Goal: Information Seeking & Learning: Learn about a topic

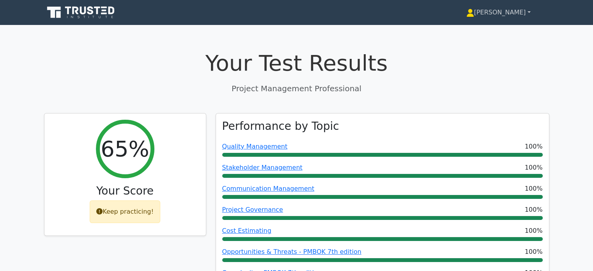
click at [514, 9] on link "[PERSON_NAME]" at bounding box center [498, 13] width 102 height 16
click at [497, 31] on link "Profile" at bounding box center [479, 31] width 62 height 12
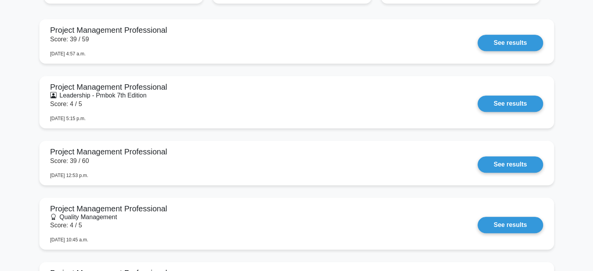
scroll to position [530, 0]
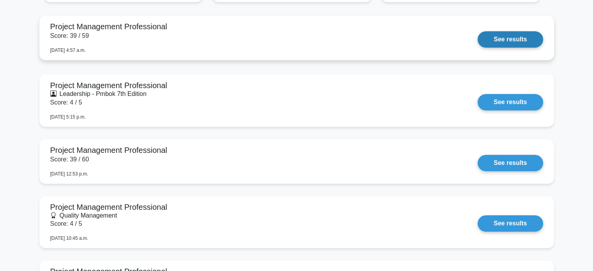
click at [493, 34] on link "See results" at bounding box center [509, 39] width 65 height 16
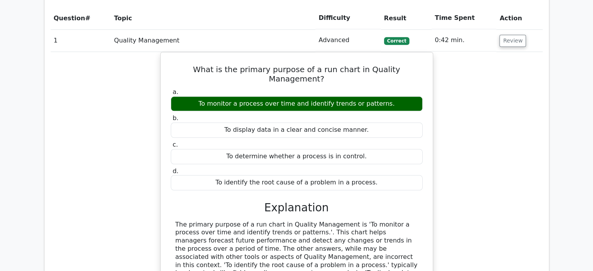
scroll to position [915, 0]
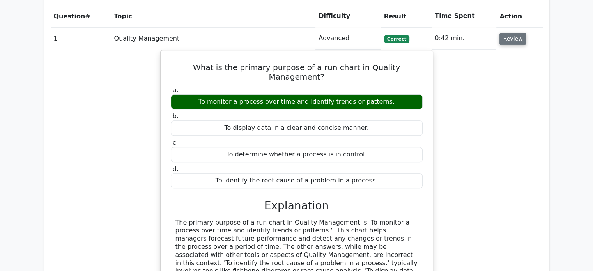
click at [514, 34] on button "Review" at bounding box center [512, 39] width 26 height 12
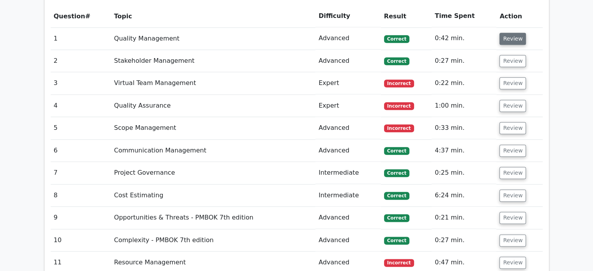
click at [514, 34] on button "Review" at bounding box center [512, 39] width 26 height 12
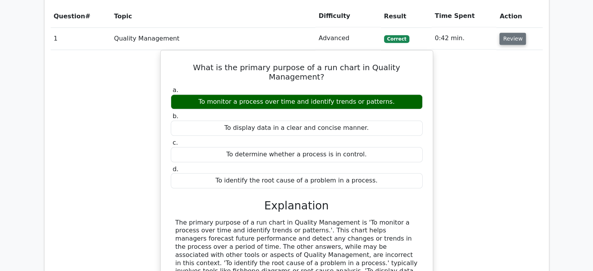
click at [514, 34] on button "Review" at bounding box center [512, 39] width 26 height 12
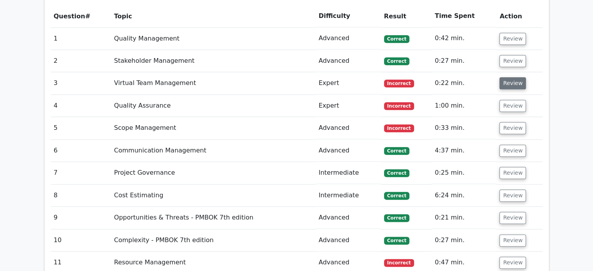
click at [508, 83] on button "Review" at bounding box center [512, 83] width 26 height 12
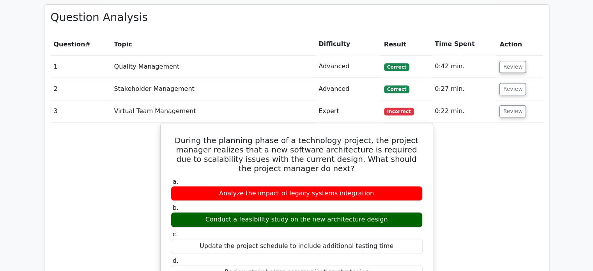
scroll to position [884, 0]
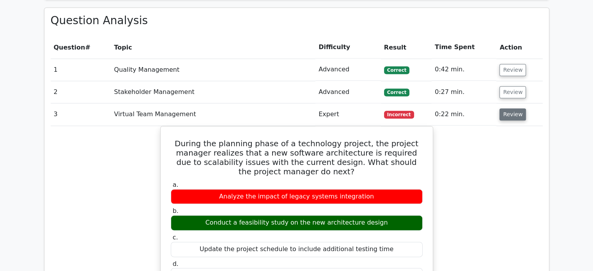
click at [519, 113] on button "Review" at bounding box center [512, 114] width 26 height 12
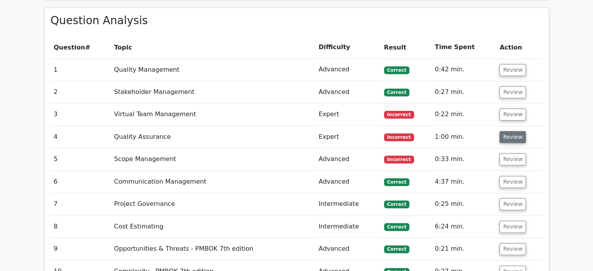
click at [510, 134] on button "Review" at bounding box center [512, 137] width 26 height 12
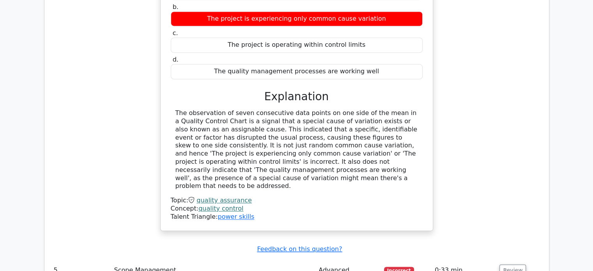
scroll to position [1109, 0]
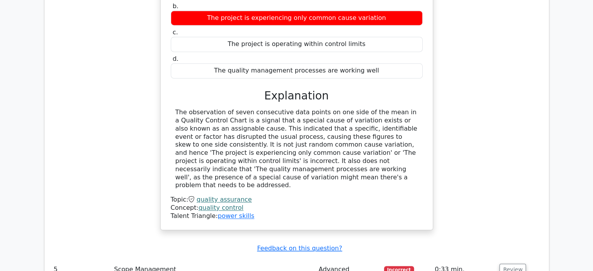
drag, startPoint x: 428, startPoint y: 179, endPoint x: 397, endPoint y: 201, distance: 37.4
click at [397, 204] on div "Concept: quality control" at bounding box center [297, 208] width 252 height 8
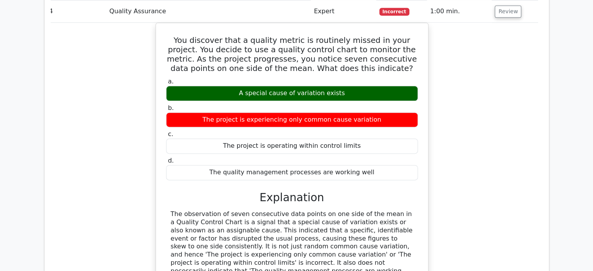
scroll to position [1008, 0]
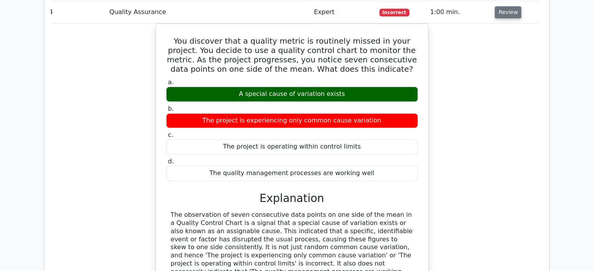
click at [507, 15] on button "Review" at bounding box center [507, 12] width 26 height 12
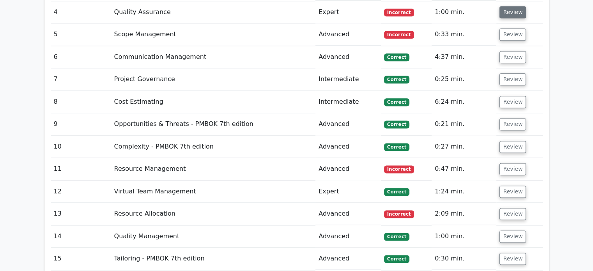
scroll to position [0, 0]
click at [510, 34] on button "Review" at bounding box center [512, 34] width 26 height 12
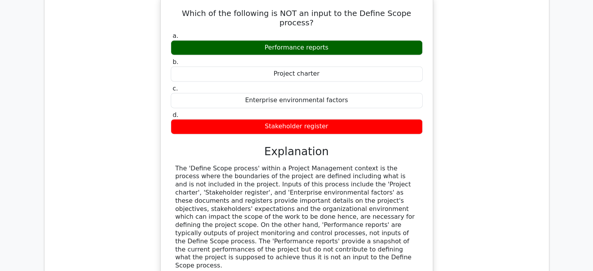
scroll to position [977, 0]
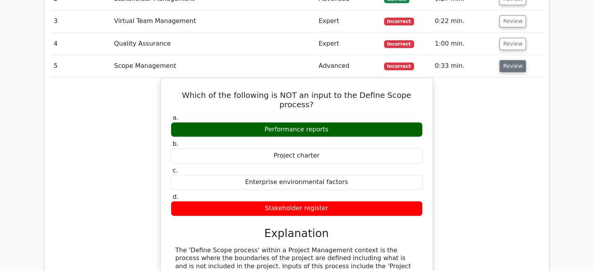
click at [517, 64] on button "Review" at bounding box center [512, 66] width 26 height 12
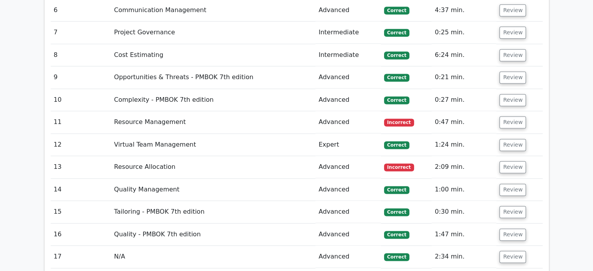
scroll to position [1056, 0]
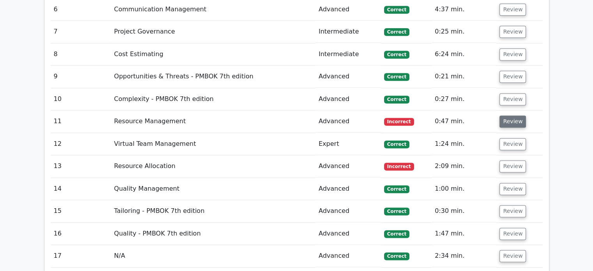
click at [513, 120] on button "Review" at bounding box center [512, 121] width 26 height 12
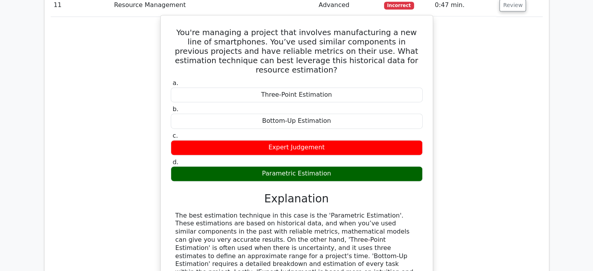
scroll to position [1163, 0]
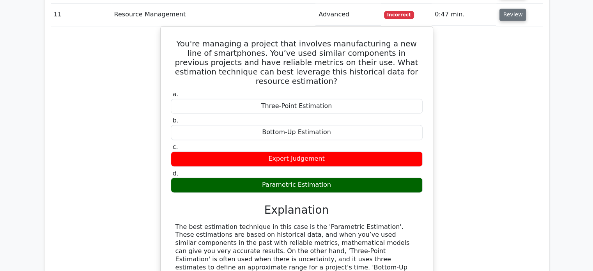
click at [513, 16] on button "Review" at bounding box center [512, 15] width 26 height 12
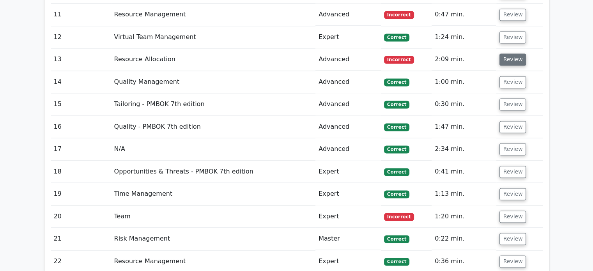
click at [509, 54] on button "Review" at bounding box center [512, 59] width 26 height 12
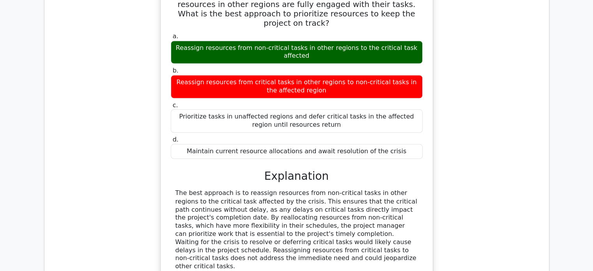
scroll to position [1285, 0]
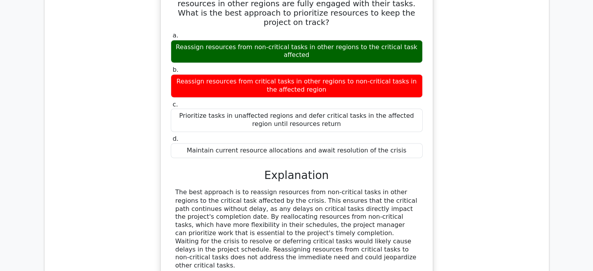
click at [509, 54] on div "You are managing a project with team members and resources spread across multip…" at bounding box center [297, 134] width 492 height 371
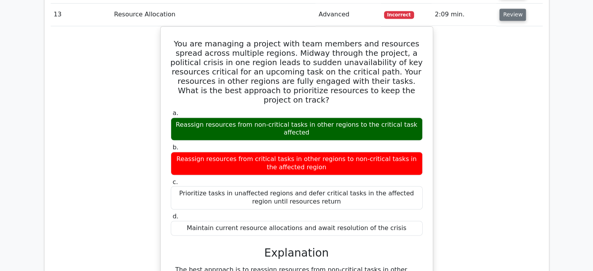
scroll to position [1206, 0]
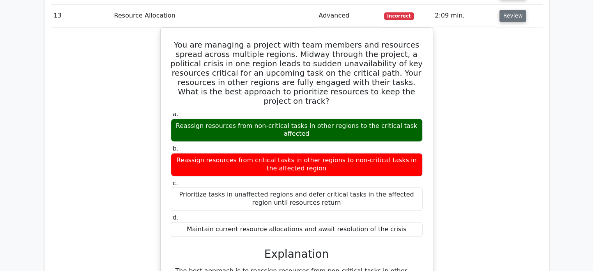
click at [513, 19] on button "Review" at bounding box center [512, 16] width 26 height 12
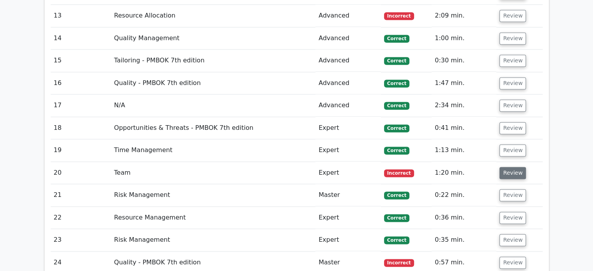
click at [505, 174] on button "Review" at bounding box center [512, 173] width 26 height 12
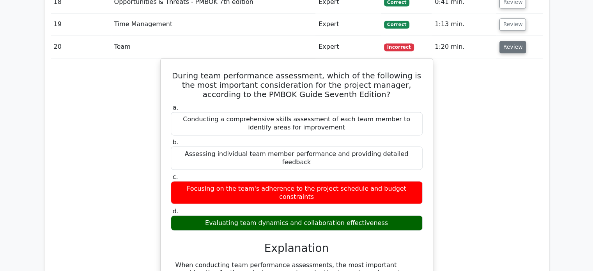
scroll to position [1307, 0]
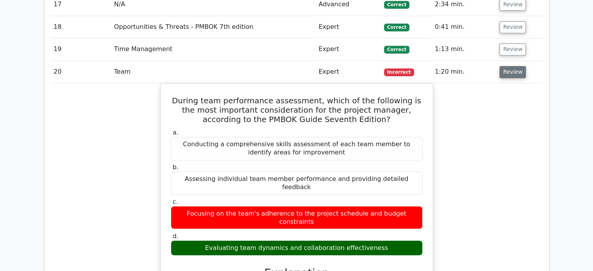
click at [514, 74] on button "Review" at bounding box center [512, 72] width 26 height 12
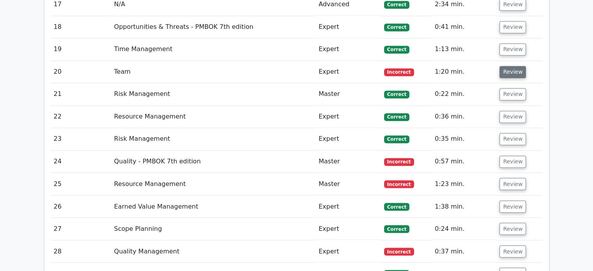
click at [514, 74] on button "Review" at bounding box center [512, 72] width 26 height 12
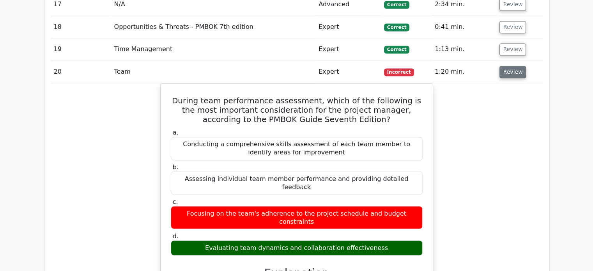
click at [506, 70] on button "Review" at bounding box center [512, 72] width 26 height 12
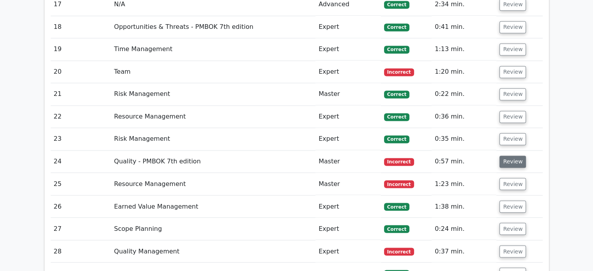
click at [510, 160] on button "Review" at bounding box center [512, 161] width 26 height 12
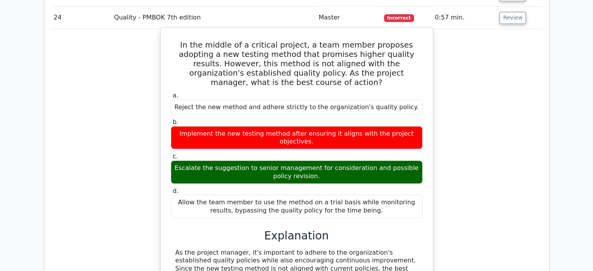
scroll to position [1451, 0]
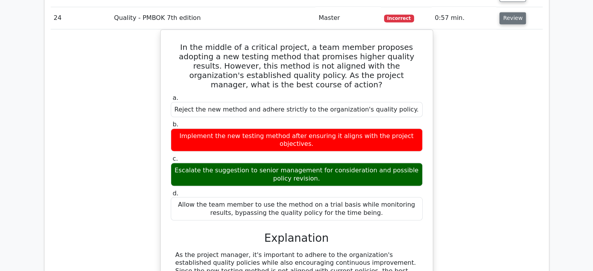
click at [509, 16] on button "Review" at bounding box center [512, 18] width 26 height 12
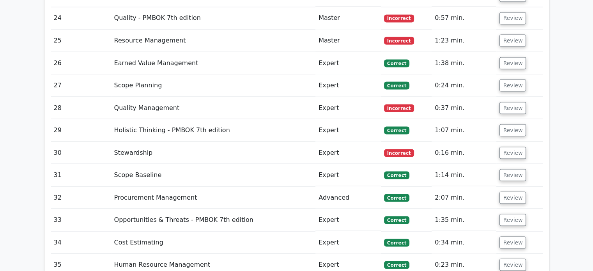
click at [508, 44] on td "Review" at bounding box center [519, 40] width 46 height 22
click at [508, 40] on button "Review" at bounding box center [512, 40] width 26 height 12
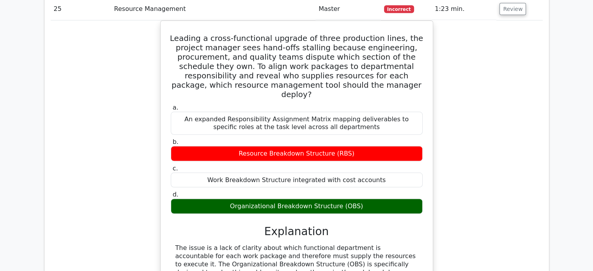
scroll to position [1454, 0]
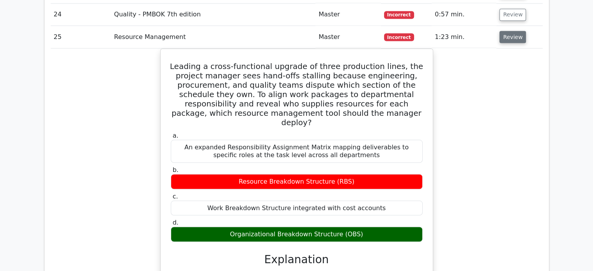
click at [521, 32] on button "Review" at bounding box center [512, 37] width 26 height 12
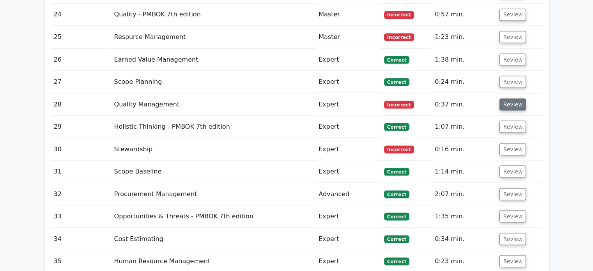
click at [504, 104] on button "Review" at bounding box center [512, 104] width 26 height 12
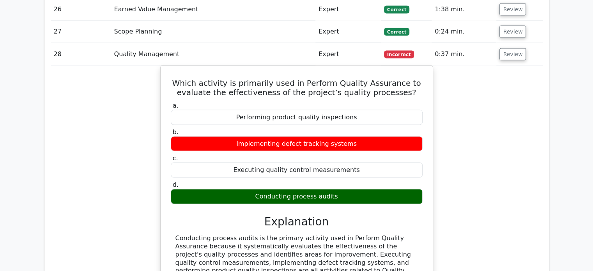
scroll to position [1503, 0]
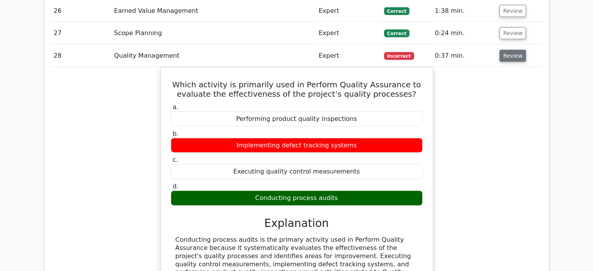
click at [518, 50] on button "Review" at bounding box center [512, 56] width 26 height 12
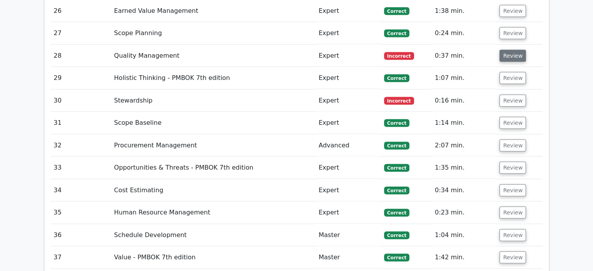
click at [517, 50] on button "Review" at bounding box center [512, 56] width 26 height 12
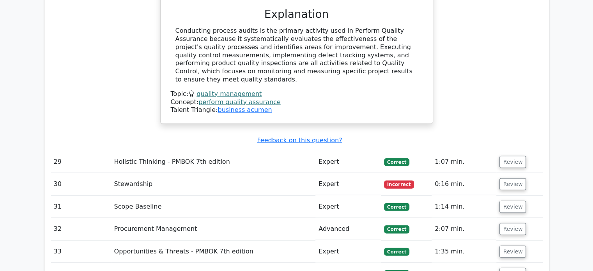
scroll to position [1709, 0]
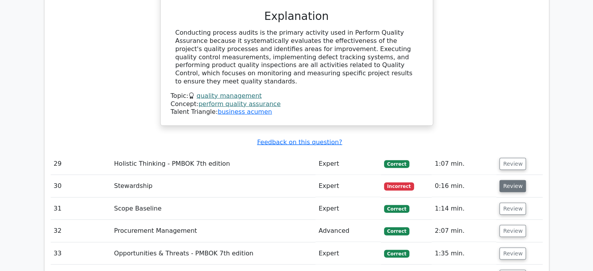
click at [517, 180] on button "Review" at bounding box center [512, 186] width 26 height 12
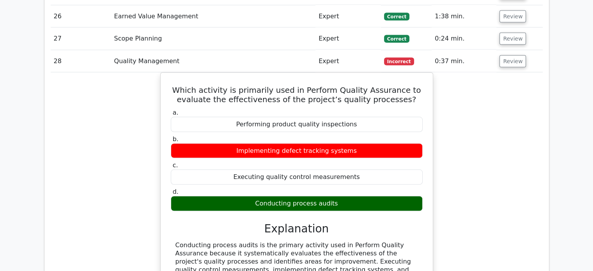
scroll to position [1496, 0]
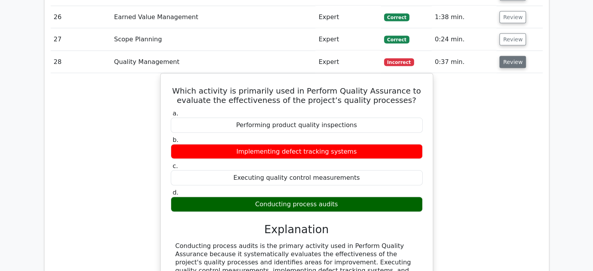
click at [510, 57] on button "Review" at bounding box center [512, 62] width 26 height 12
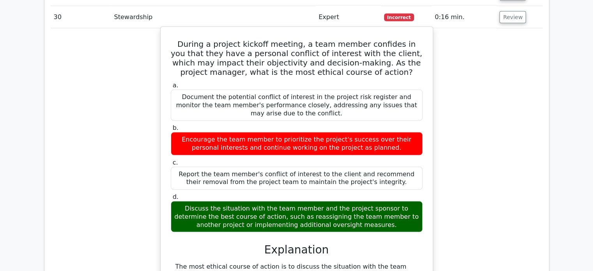
scroll to position [1557, 0]
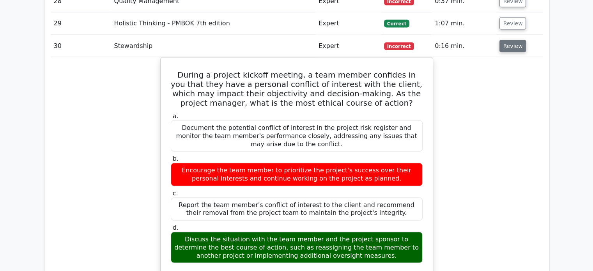
click at [516, 45] on button "Review" at bounding box center [512, 46] width 26 height 12
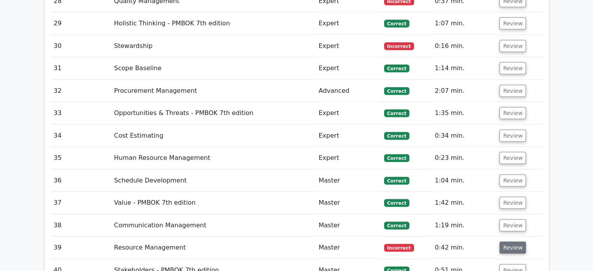
click at [510, 242] on button "Review" at bounding box center [512, 248] width 26 height 12
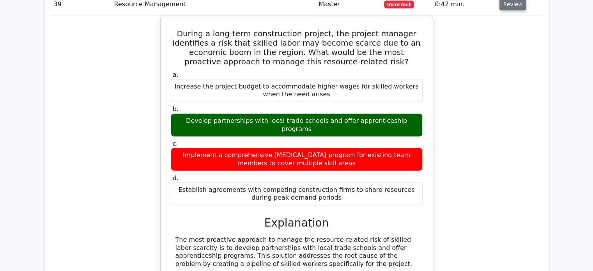
scroll to position [1736, 0]
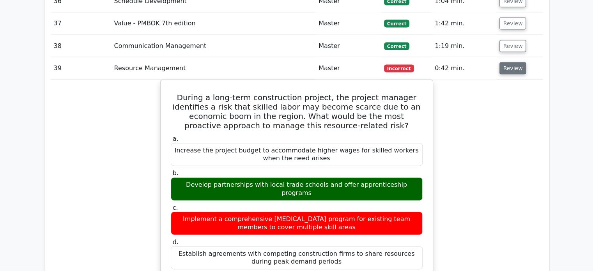
click at [514, 64] on button "Review" at bounding box center [512, 68] width 26 height 12
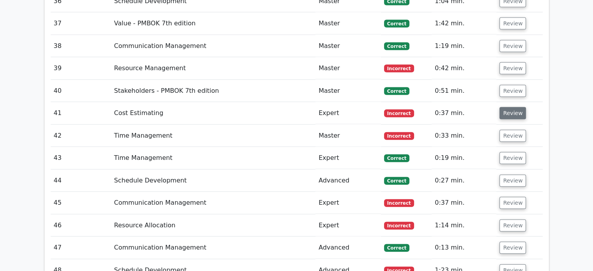
click at [507, 107] on button "Review" at bounding box center [512, 113] width 26 height 12
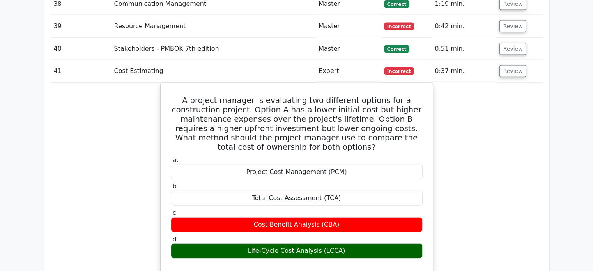
scroll to position [1775, 0]
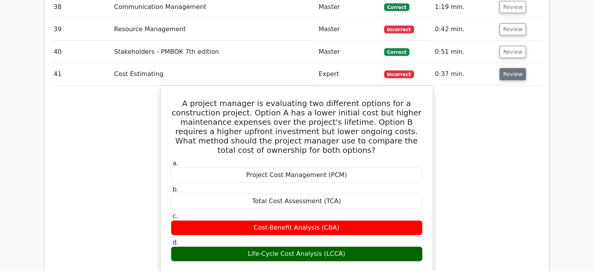
click at [507, 75] on button "Review" at bounding box center [512, 74] width 26 height 12
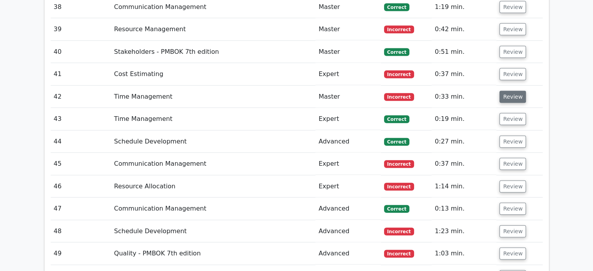
click at [506, 93] on button "Review" at bounding box center [512, 97] width 26 height 12
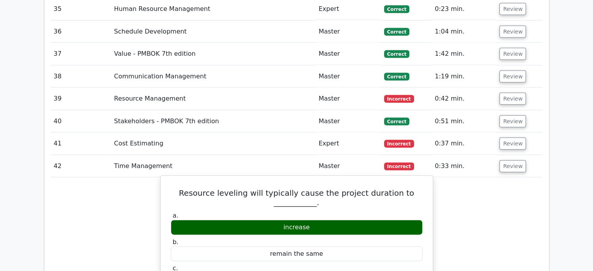
scroll to position [1704, 0]
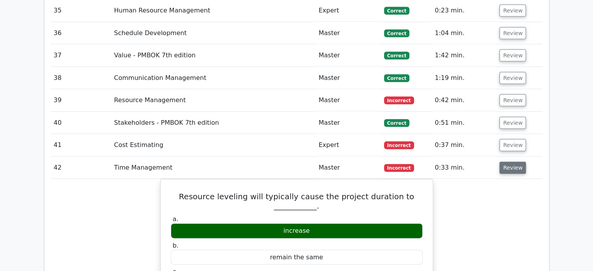
click at [514, 162] on button "Review" at bounding box center [512, 168] width 26 height 12
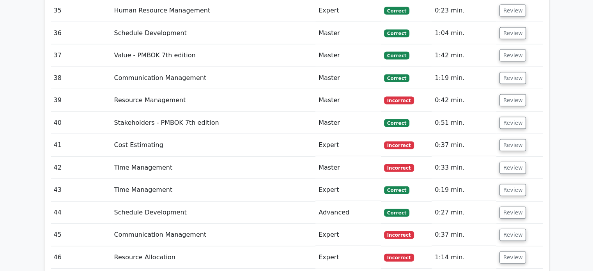
click at [517, 134] on td "Review" at bounding box center [519, 145] width 46 height 22
click at [516, 139] on button "Review" at bounding box center [512, 145] width 26 height 12
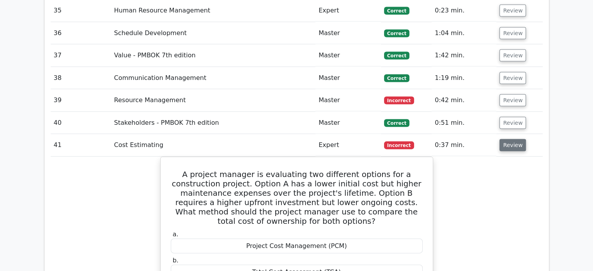
click at [516, 139] on button "Review" at bounding box center [512, 145] width 26 height 12
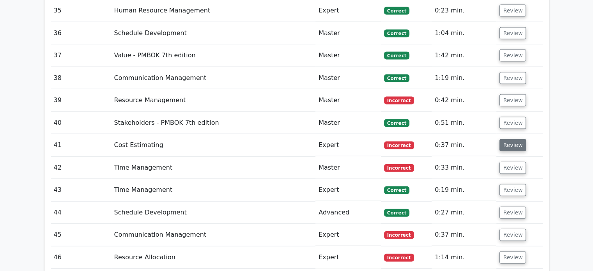
click at [516, 139] on button "Review" at bounding box center [512, 145] width 26 height 12
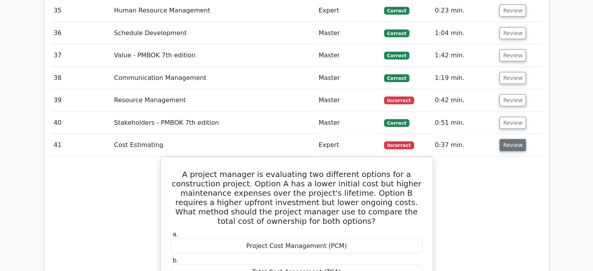
click at [514, 139] on button "Review" at bounding box center [512, 145] width 26 height 12
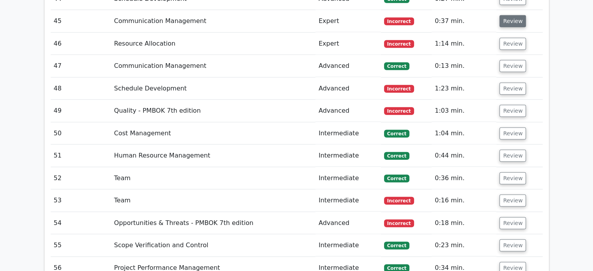
scroll to position [1917, 0]
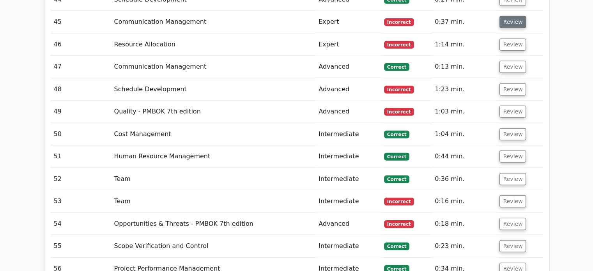
click at [512, 19] on button "Review" at bounding box center [512, 22] width 26 height 12
click at [511, 18] on button "Review" at bounding box center [512, 22] width 26 height 12
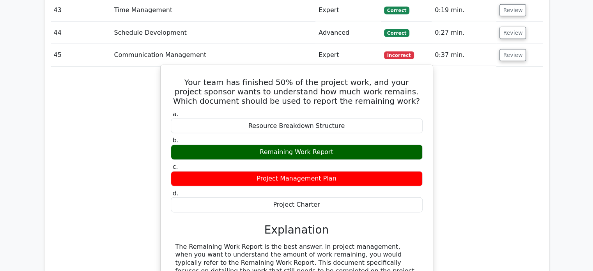
scroll to position [1884, 0]
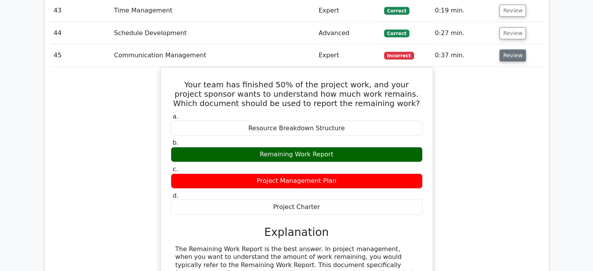
click at [508, 55] on button "Review" at bounding box center [512, 55] width 26 height 12
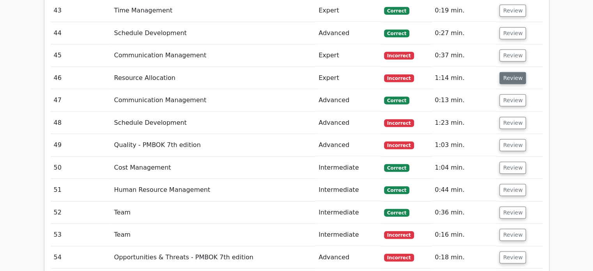
click at [503, 76] on button "Review" at bounding box center [512, 78] width 26 height 12
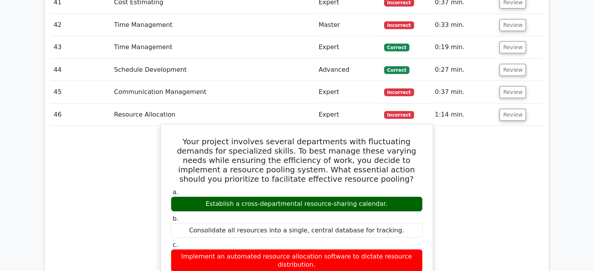
scroll to position [1848, 0]
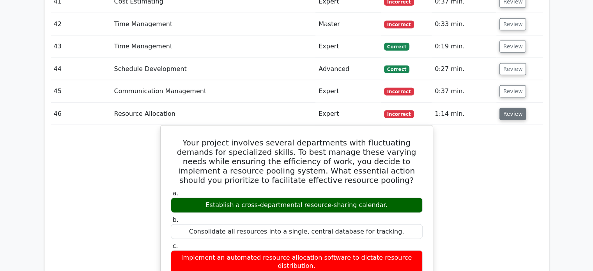
click at [509, 112] on button "Review" at bounding box center [512, 114] width 26 height 12
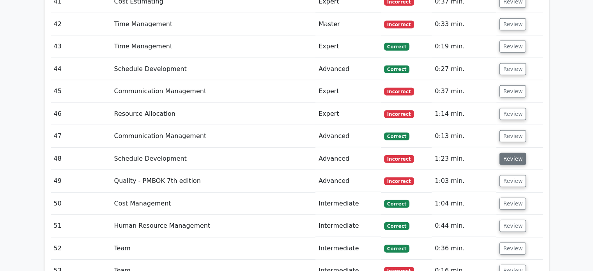
click at [510, 156] on button "Review" at bounding box center [512, 159] width 26 height 12
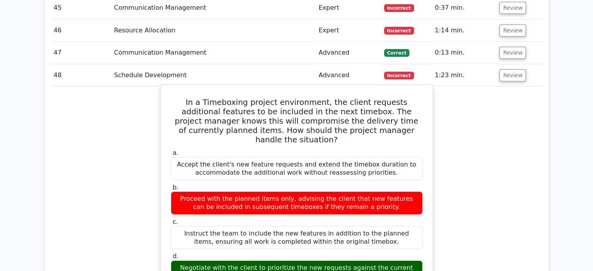
scroll to position [1931, 0]
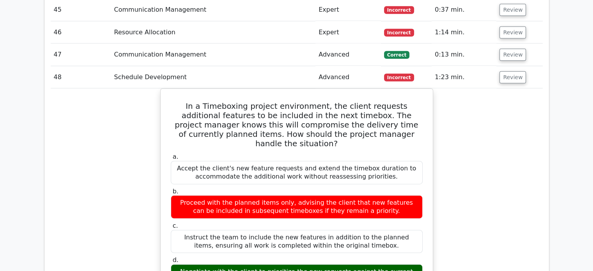
drag, startPoint x: 421, startPoint y: 220, endPoint x: 565, endPoint y: 106, distance: 183.8
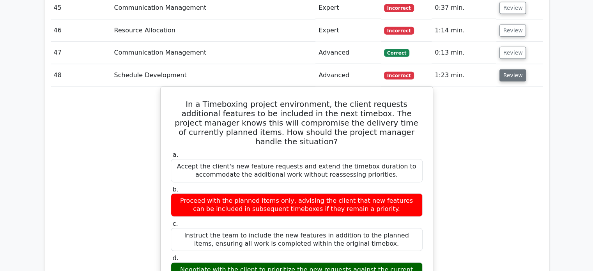
click at [511, 69] on button "Review" at bounding box center [512, 75] width 26 height 12
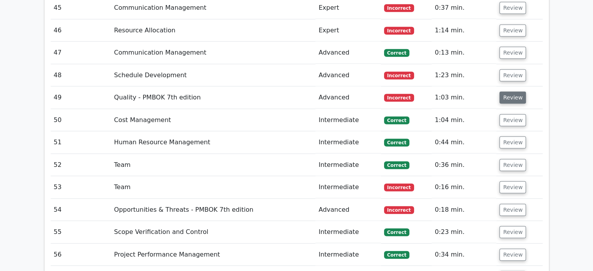
click at [510, 97] on button "Review" at bounding box center [512, 98] width 26 height 12
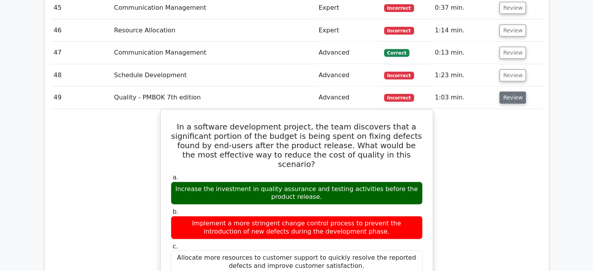
click at [510, 97] on button "Review" at bounding box center [512, 98] width 26 height 12
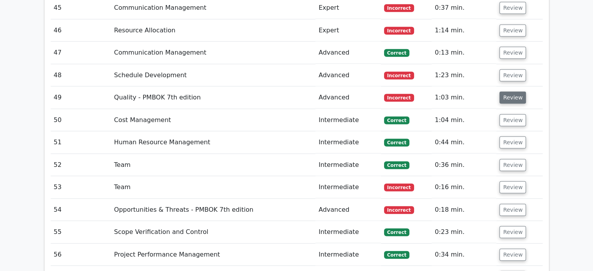
click at [510, 97] on button "Review" at bounding box center [512, 98] width 26 height 12
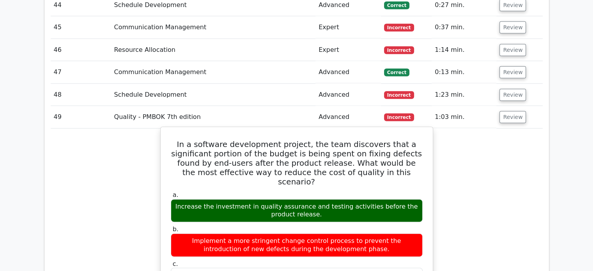
scroll to position [1911, 0]
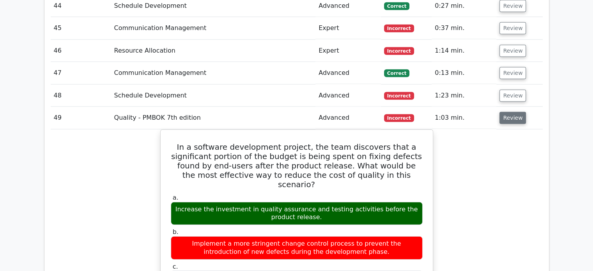
click at [518, 112] on button "Review" at bounding box center [512, 118] width 26 height 12
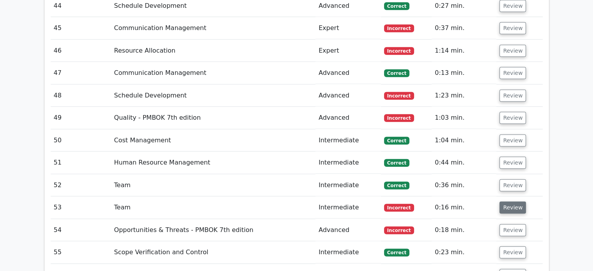
click at [514, 201] on button "Review" at bounding box center [512, 207] width 26 height 12
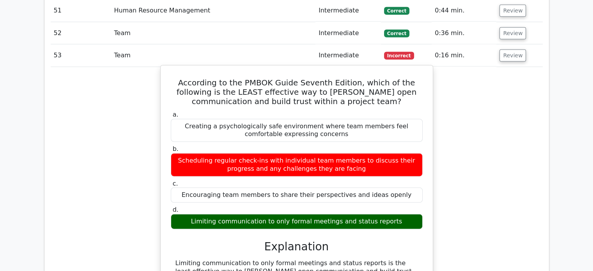
scroll to position [2064, 0]
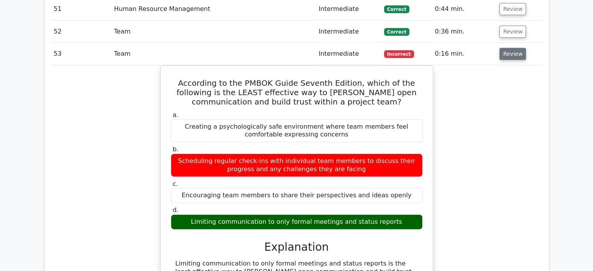
click at [508, 48] on button "Review" at bounding box center [512, 54] width 26 height 12
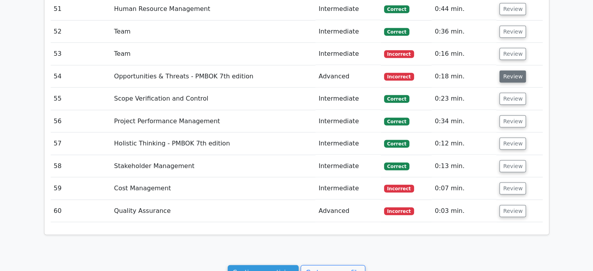
click at [504, 71] on button "Review" at bounding box center [512, 77] width 26 height 12
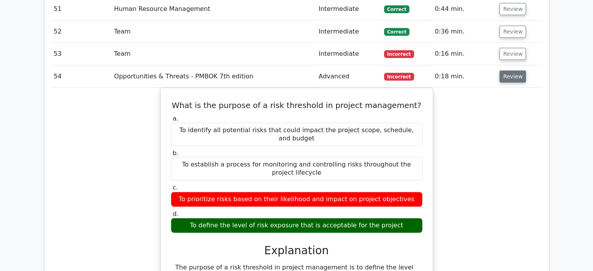
click at [499, 71] on button "Review" at bounding box center [512, 77] width 26 height 12
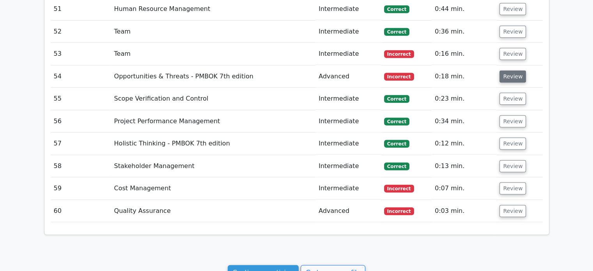
click at [504, 71] on button "Review" at bounding box center [512, 77] width 26 height 12
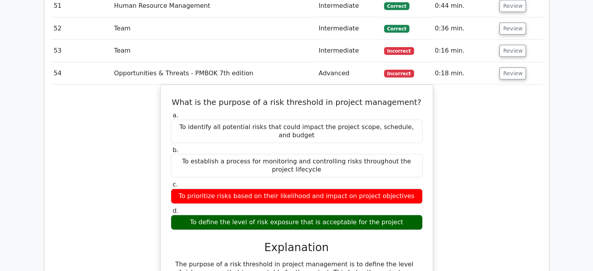
scroll to position [2065, 0]
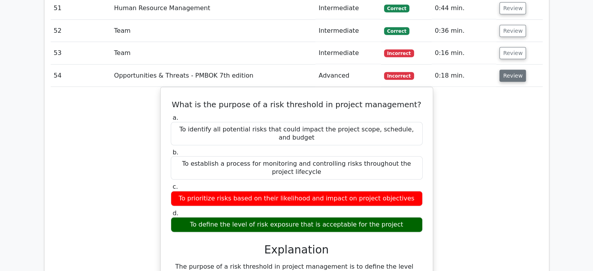
click at [513, 74] on button "Review" at bounding box center [512, 76] width 26 height 12
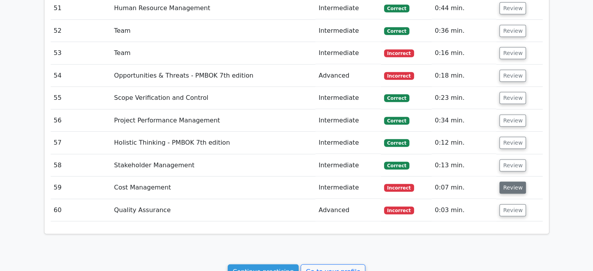
click at [500, 185] on button "Review" at bounding box center [512, 188] width 26 height 12
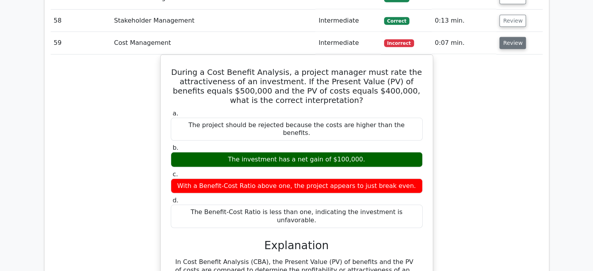
scroll to position [2210, 0]
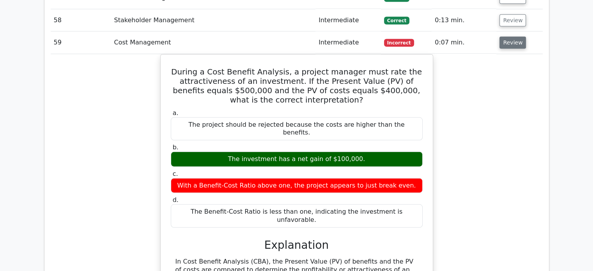
click at [506, 37] on button "Review" at bounding box center [512, 43] width 26 height 12
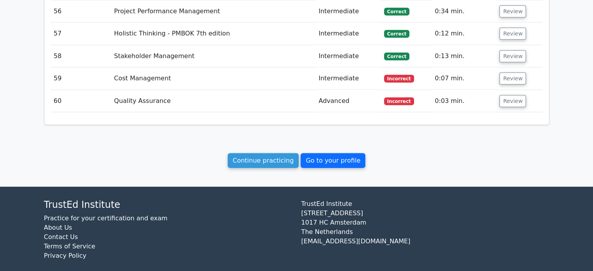
click at [341, 157] on link "Go to your profile" at bounding box center [332, 160] width 65 height 15
click at [320, 154] on link "Go to your profile" at bounding box center [332, 160] width 65 height 15
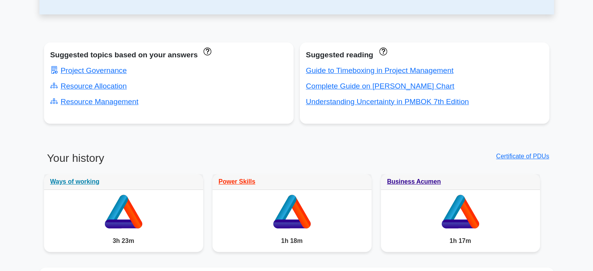
scroll to position [278, 0]
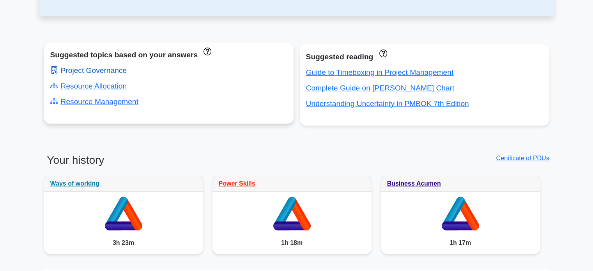
click at [114, 71] on link "Project Governance" at bounding box center [88, 70] width 77 height 8
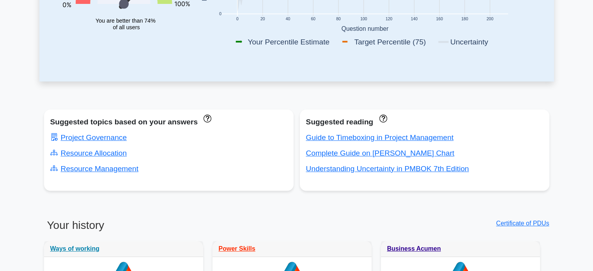
scroll to position [214, 0]
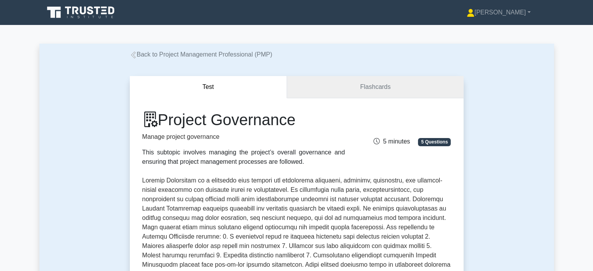
click at [340, 92] on link "Flashcards" at bounding box center [375, 87] width 176 height 22
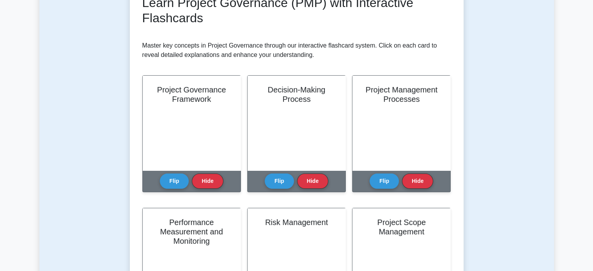
scroll to position [127, 0]
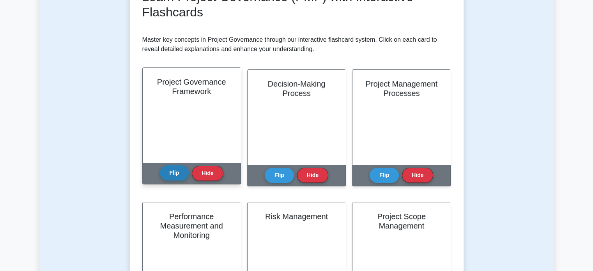
click at [174, 177] on button "Flip" at bounding box center [174, 172] width 29 height 15
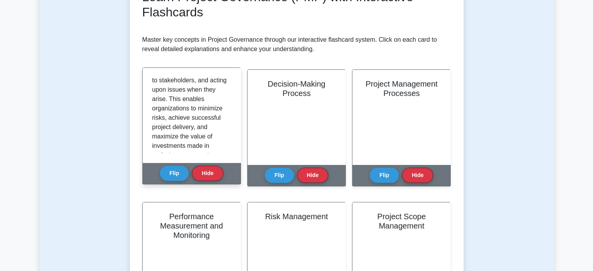
scroll to position [161, 0]
click at [185, 130] on p "A Project Governance Framework is a structure that ensures consistency and tran…" at bounding box center [190, 37] width 76 height 243
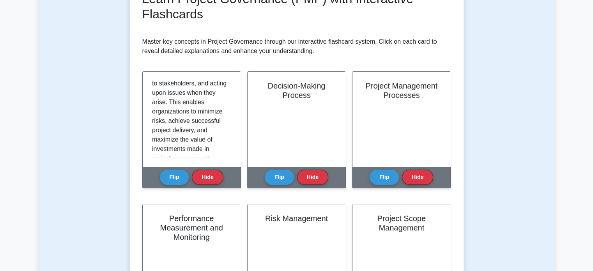
drag, startPoint x: 185, startPoint y: 130, endPoint x: 120, endPoint y: 132, distance: 65.9
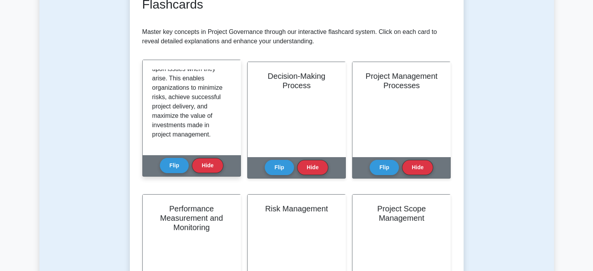
scroll to position [138, 0]
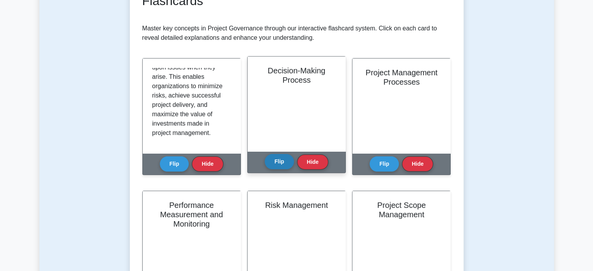
click at [273, 163] on button "Flip" at bounding box center [279, 161] width 29 height 15
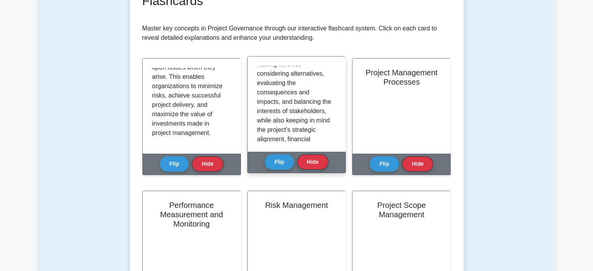
scroll to position [175, 0]
click at [298, 108] on p "The Decision-Making Process is an essential component of project governance to …" at bounding box center [295, 26] width 76 height 271
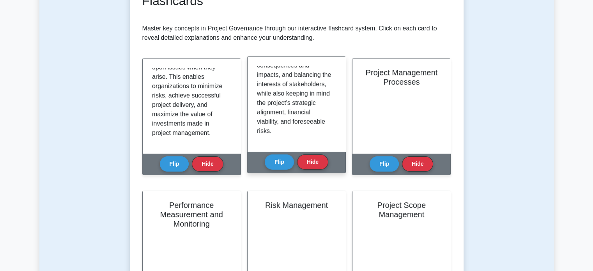
scroll to position [220, 0]
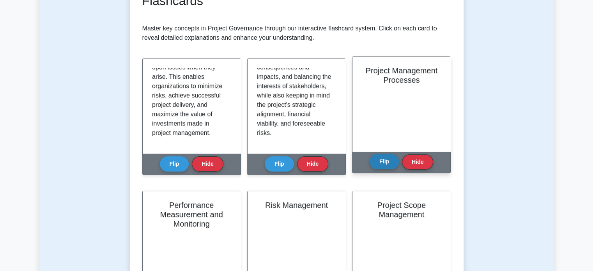
click at [378, 161] on button "Flip" at bounding box center [383, 161] width 29 height 15
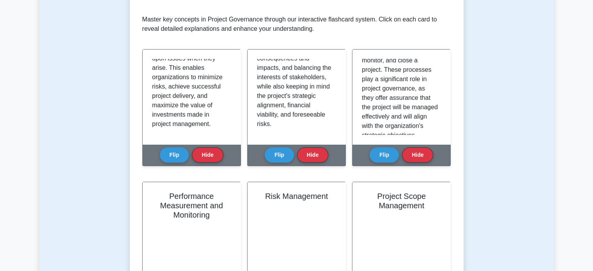
scroll to position [69, 0]
click at [378, 62] on p "Project Management Processes are the set of consistent, standardized practices …" at bounding box center [400, 180] width 76 height 383
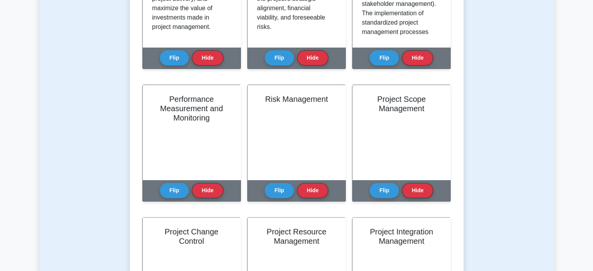
scroll to position [245, 0]
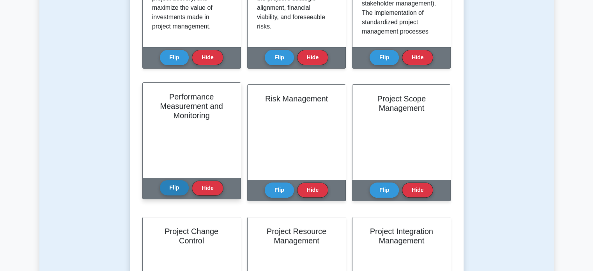
click at [171, 185] on button "Flip" at bounding box center [174, 187] width 29 height 15
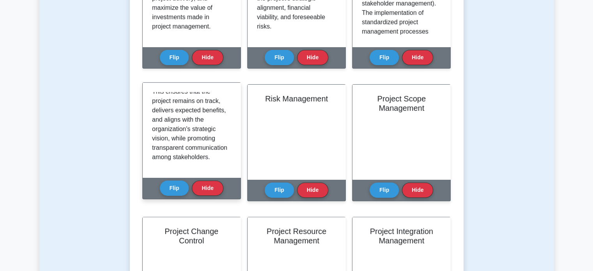
scroll to position [248, 0]
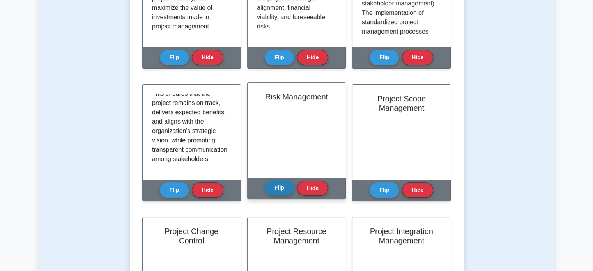
click at [285, 189] on button "Flip" at bounding box center [279, 187] width 29 height 15
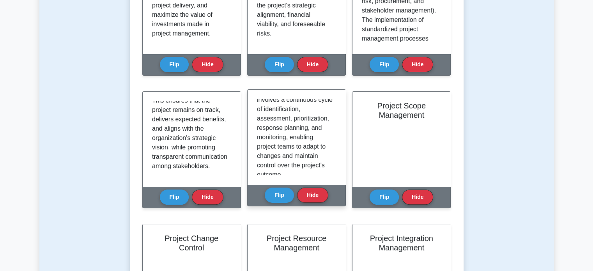
scroll to position [220, 0]
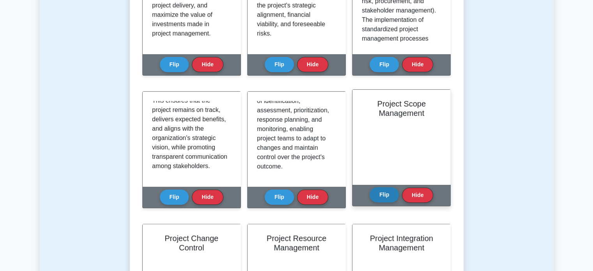
click at [381, 197] on button "Flip" at bounding box center [383, 194] width 29 height 15
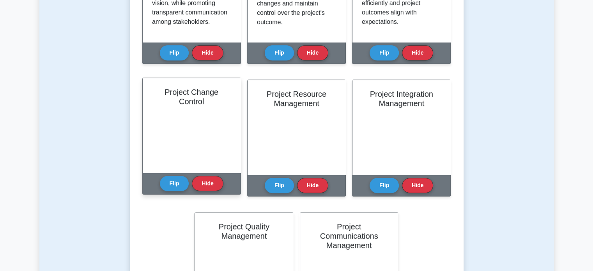
scroll to position [382, 0]
click at [179, 183] on button "Flip" at bounding box center [174, 182] width 29 height 15
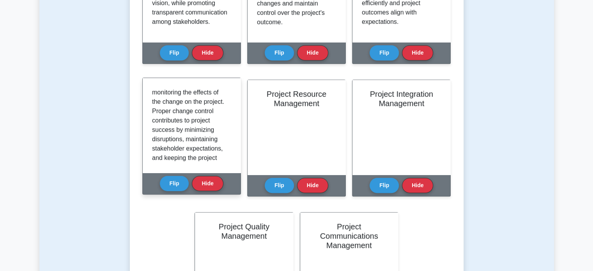
scroll to position [276, 0]
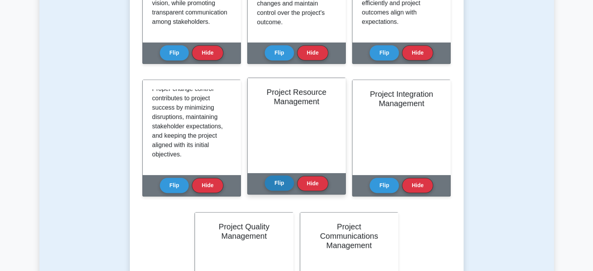
click at [282, 180] on button "Flip" at bounding box center [279, 182] width 29 height 15
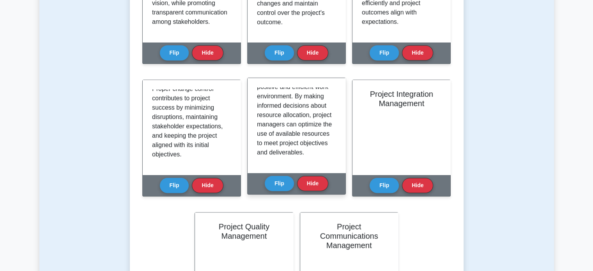
scroll to position [182, 0]
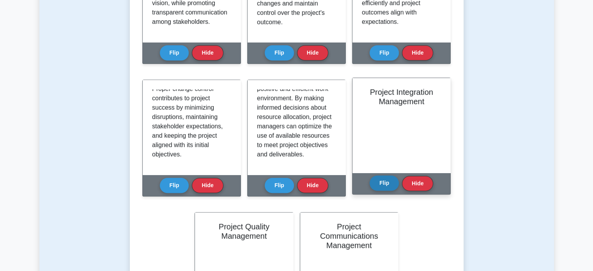
click at [384, 186] on button "Flip" at bounding box center [383, 182] width 29 height 15
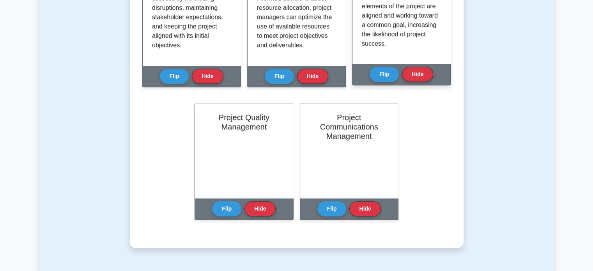
scroll to position [495, 0]
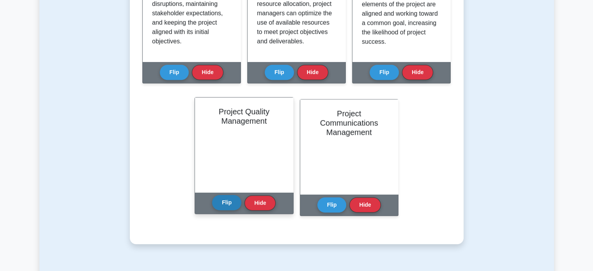
click at [234, 198] on button "Flip" at bounding box center [226, 202] width 29 height 15
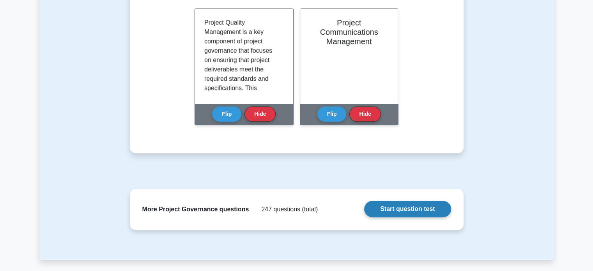
scroll to position [588, 0]
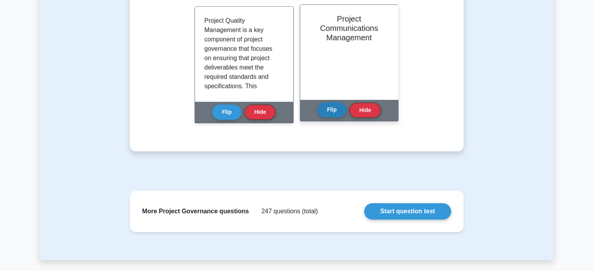
click at [327, 113] on button "Flip" at bounding box center [331, 109] width 29 height 15
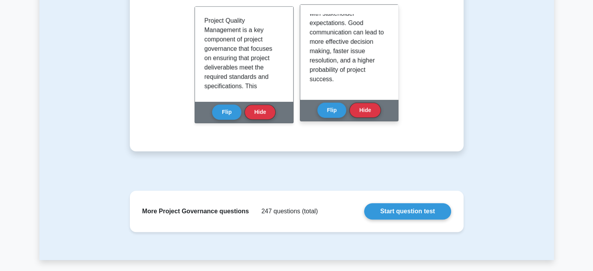
scroll to position [606, 0]
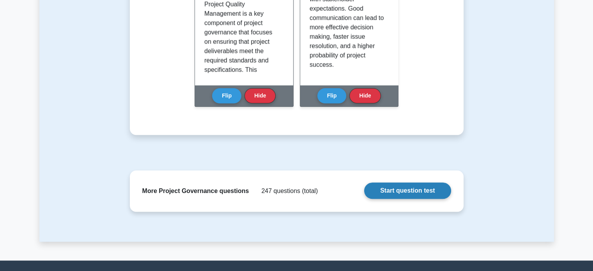
click at [388, 185] on link "Start question test" at bounding box center [407, 190] width 87 height 16
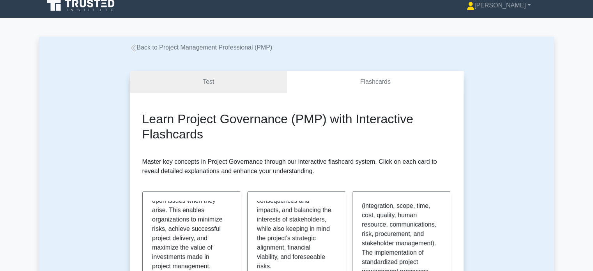
scroll to position [0, 0]
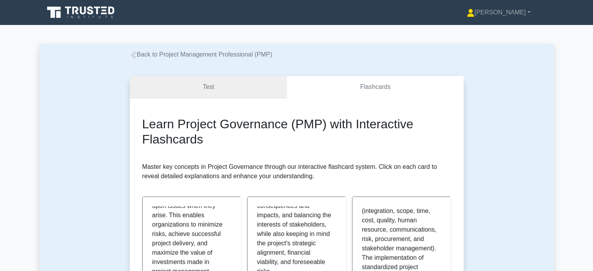
click at [195, 94] on link "Test" at bounding box center [208, 87] width 157 height 22
click at [243, 79] on link "Test" at bounding box center [208, 87] width 157 height 22
click at [218, 79] on link "Test" at bounding box center [208, 87] width 157 height 22
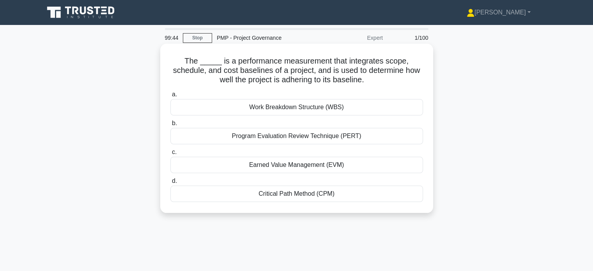
click at [325, 164] on div "Earned Value Management (EVM)" at bounding box center [296, 165] width 252 height 16
click at [170, 155] on input "c. Earned Value Management (EVM)" at bounding box center [170, 152] width 0 height 5
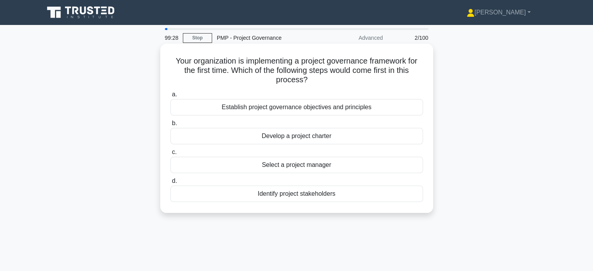
click at [316, 138] on div "Develop a project charter" at bounding box center [296, 136] width 252 height 16
click at [170, 126] on input "b. Develop a project charter" at bounding box center [170, 123] width 0 height 5
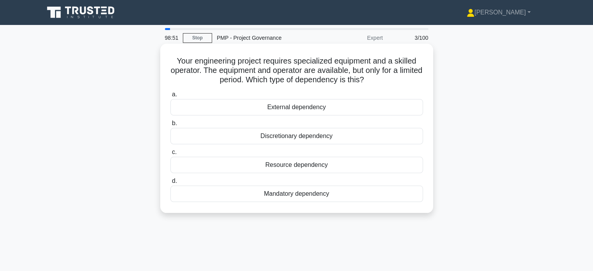
click at [309, 106] on div "External dependency" at bounding box center [296, 107] width 252 height 16
click at [170, 97] on input "a. External dependency" at bounding box center [170, 94] width 0 height 5
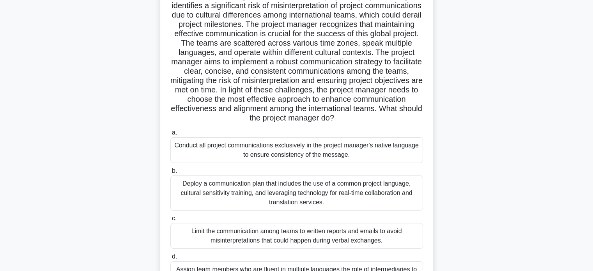
scroll to position [90, 0]
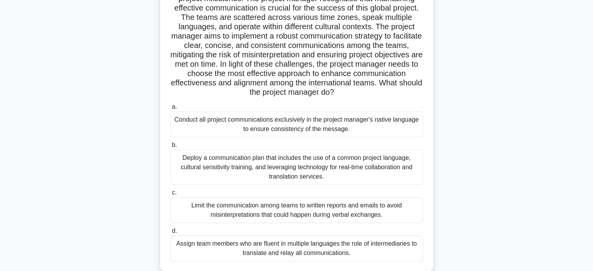
click at [276, 185] on div "Deploy a communication plan that includes the use of a common project language,…" at bounding box center [296, 167] width 252 height 35
click at [170, 148] on input "b. Deploy a communication plan that includes the use of a common project langua…" at bounding box center [170, 145] width 0 height 5
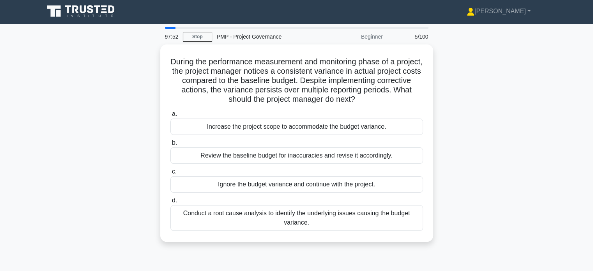
scroll to position [0, 0]
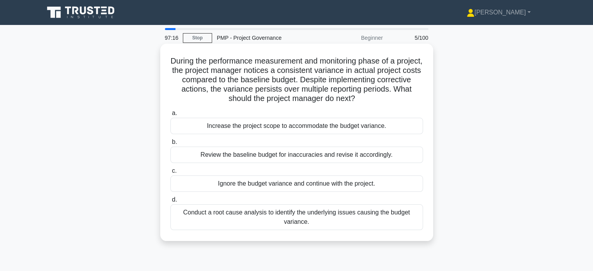
click at [282, 156] on div "Review the baseline budget for inaccuracies and revise it accordingly." at bounding box center [296, 155] width 252 height 16
click at [170, 145] on input "b. Review the baseline budget for inaccuracies and revise it accordingly." at bounding box center [170, 141] width 0 height 5
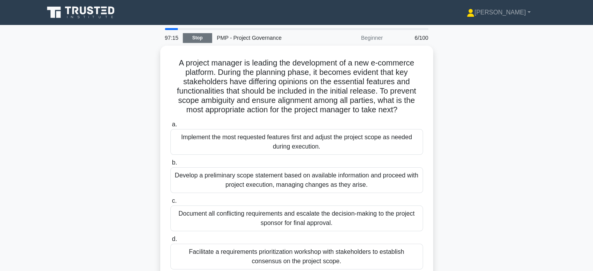
click at [197, 42] on link "Stop" at bounding box center [197, 38] width 29 height 10
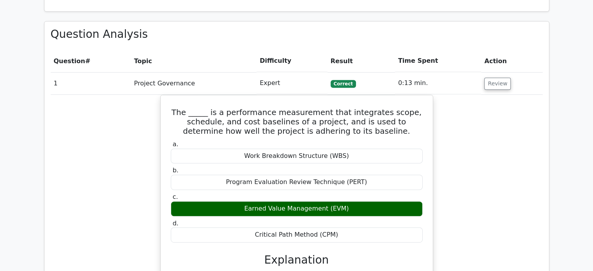
scroll to position [328, 0]
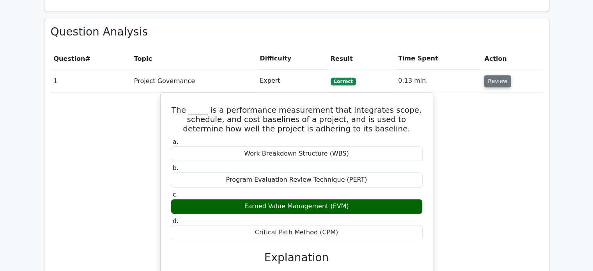
click at [496, 85] on button "Review" at bounding box center [497, 81] width 26 height 12
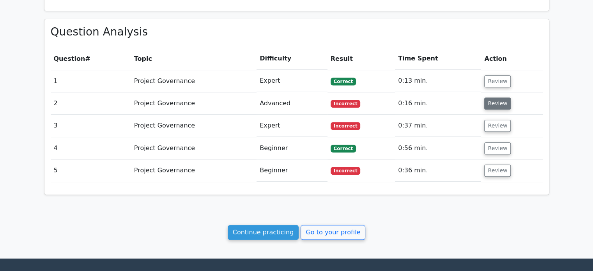
click at [497, 101] on button "Review" at bounding box center [497, 103] width 26 height 12
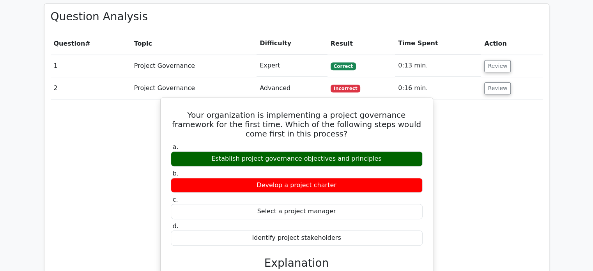
scroll to position [343, 0]
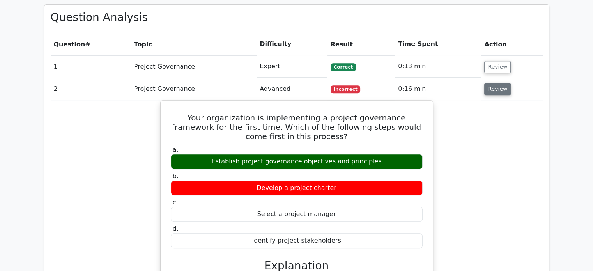
click at [490, 84] on button "Review" at bounding box center [497, 89] width 26 height 12
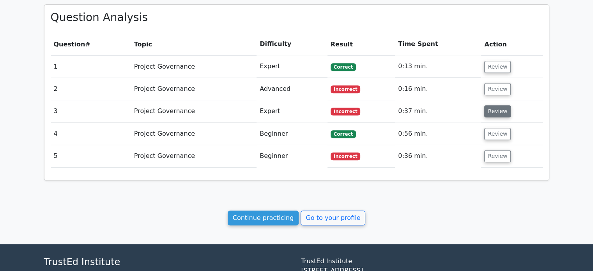
click at [489, 107] on button "Review" at bounding box center [497, 111] width 26 height 12
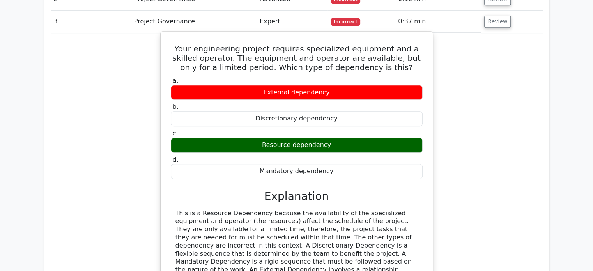
scroll to position [414, 0]
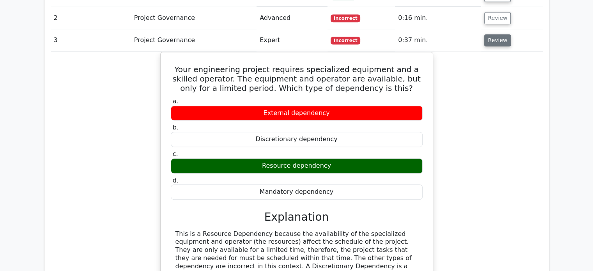
click at [494, 37] on button "Review" at bounding box center [497, 40] width 26 height 12
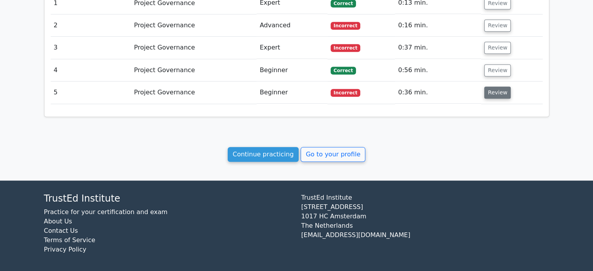
click at [486, 95] on button "Review" at bounding box center [497, 93] width 26 height 12
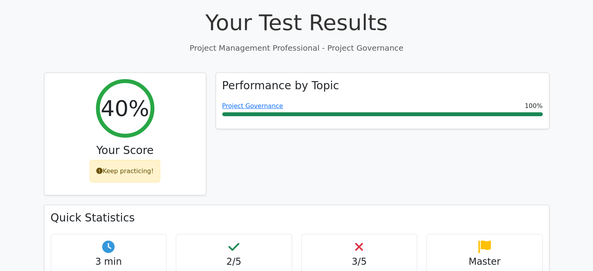
scroll to position [0, 0]
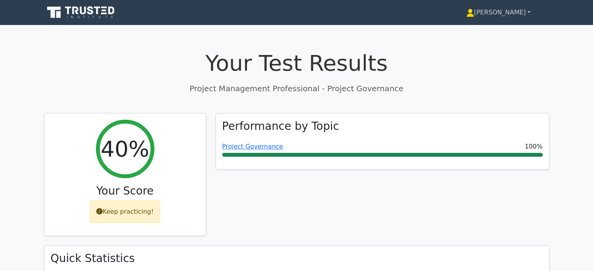
click at [518, 6] on link "[PERSON_NAME]" at bounding box center [498, 13] width 102 height 16
click at [505, 33] on link "Profile" at bounding box center [479, 31] width 62 height 12
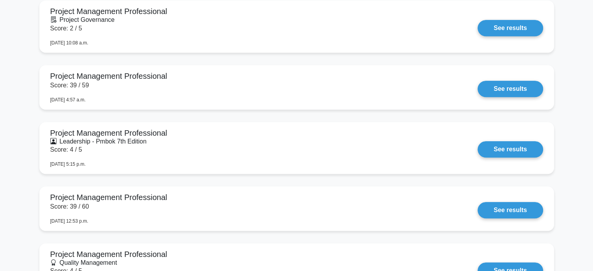
click at [477, 157] on link "See results" at bounding box center [509, 149] width 65 height 16
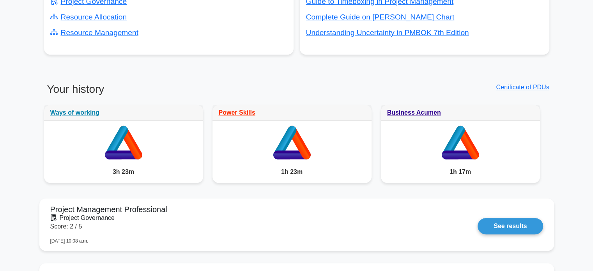
scroll to position [339, 0]
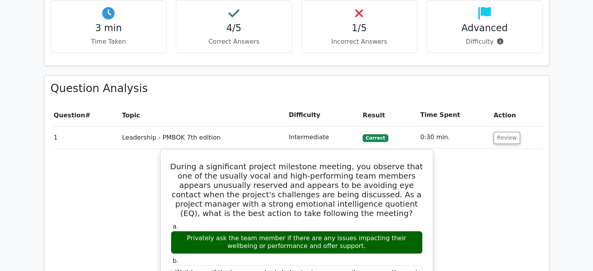
scroll to position [298, 0]
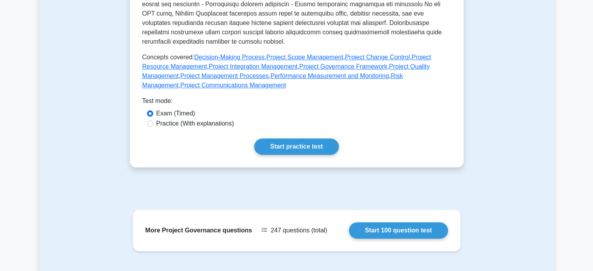
scroll to position [308, 0]
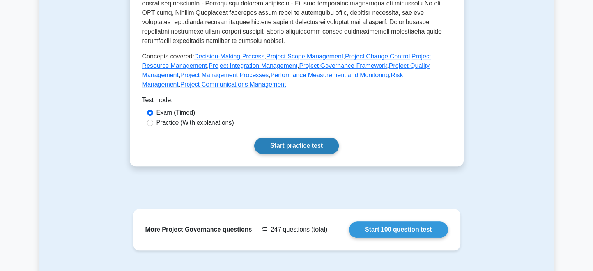
click at [317, 143] on link "Start practice test" at bounding box center [296, 146] width 85 height 16
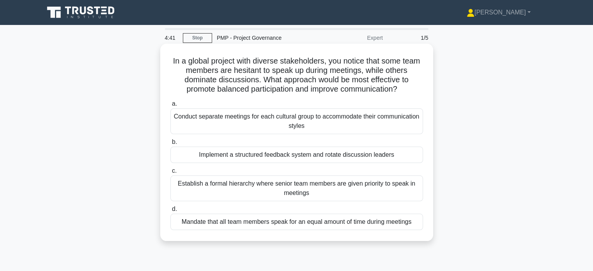
click at [320, 122] on div "Conduct separate meetings for each cultural group to accommodate their communic…" at bounding box center [296, 121] width 252 height 26
click at [170, 106] on input "a. Conduct separate meetings for each cultural group to accommodate their commu…" at bounding box center [170, 103] width 0 height 5
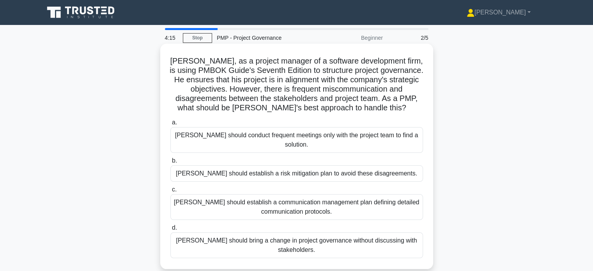
click at [300, 201] on div "[PERSON_NAME] should establish a communication management plan defining detaile…" at bounding box center [296, 207] width 252 height 26
click at [170, 192] on input "[PERSON_NAME] should establish a communication management plan defining detaile…" at bounding box center [170, 189] width 0 height 5
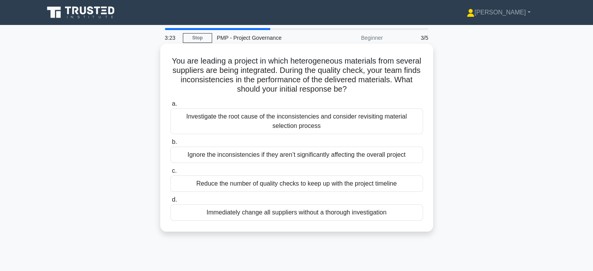
click at [252, 124] on div "Investigate the root cause of the inconsistencies and consider revisiting mater…" at bounding box center [296, 121] width 252 height 26
click at [170, 106] on input "a. Investigate the root cause of the inconsistencies and consider revisiting ma…" at bounding box center [170, 103] width 0 height 5
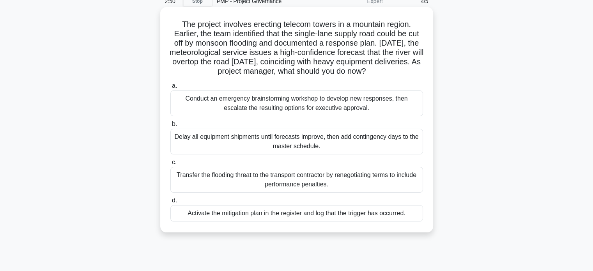
scroll to position [36, 0]
click at [288, 213] on div "Activate the mitigation plan in the register and log that the trigger has occur…" at bounding box center [296, 214] width 252 height 16
click at [170, 204] on input "d. Activate the mitigation plan in the register and log that the trigger has oc…" at bounding box center [170, 201] width 0 height 5
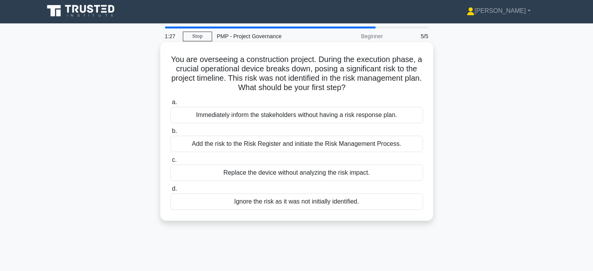
scroll to position [0, 0]
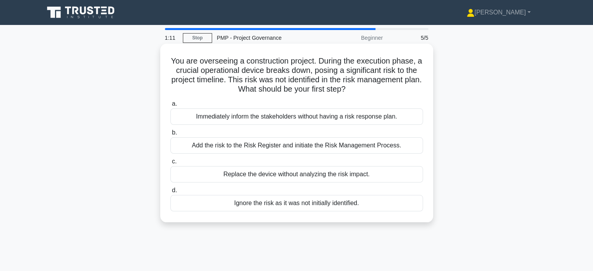
click at [258, 142] on div "Add the risk to the Risk Register and initiate the Risk Management Process." at bounding box center [296, 145] width 252 height 16
click at [170, 135] on input "b. Add the risk to the Risk Register and initiate the Risk Management Process." at bounding box center [170, 132] width 0 height 5
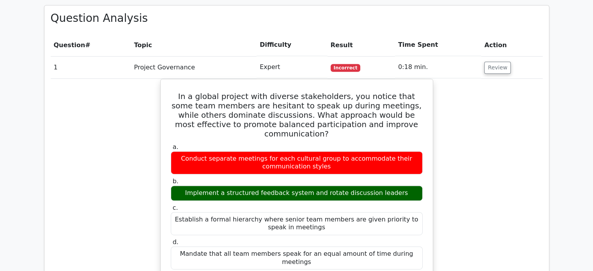
scroll to position [341, 0]
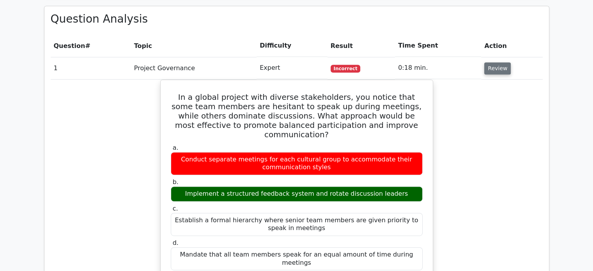
click at [491, 64] on button "Review" at bounding box center [497, 68] width 26 height 12
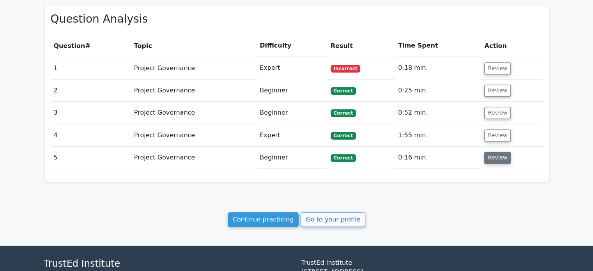
click at [490, 157] on button "Review" at bounding box center [497, 158] width 26 height 12
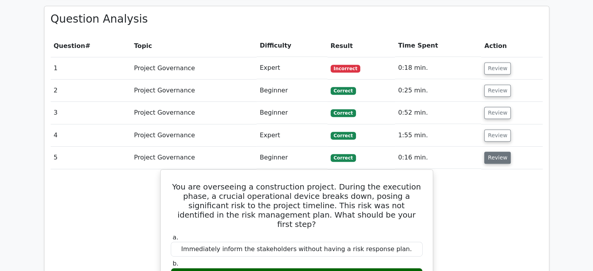
click at [490, 157] on button "Review" at bounding box center [497, 158] width 26 height 12
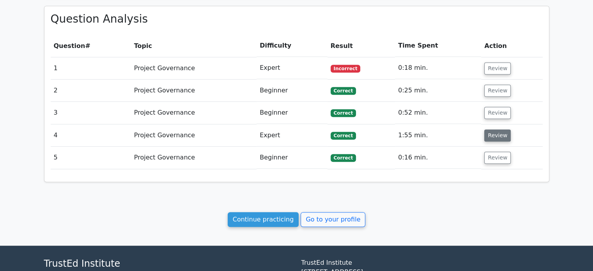
click at [493, 138] on button "Review" at bounding box center [497, 135] width 26 height 12
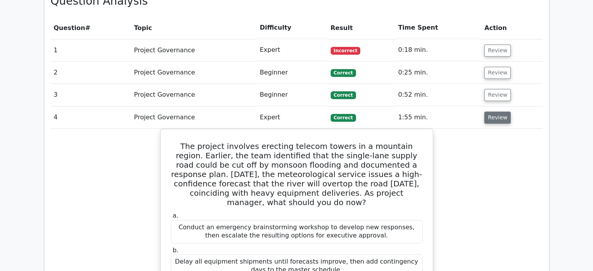
scroll to position [358, 0]
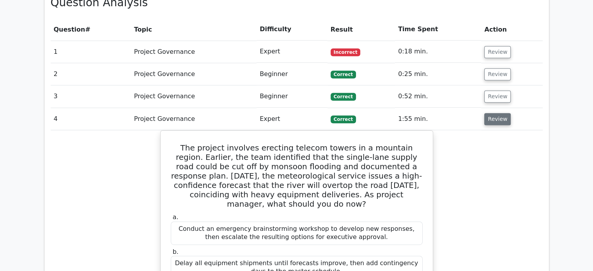
click at [491, 115] on button "Review" at bounding box center [497, 119] width 26 height 12
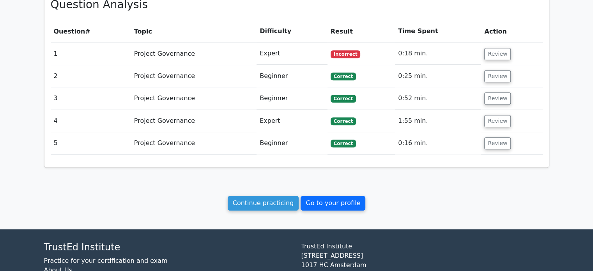
click at [309, 205] on link "Go to your profile" at bounding box center [332, 203] width 65 height 15
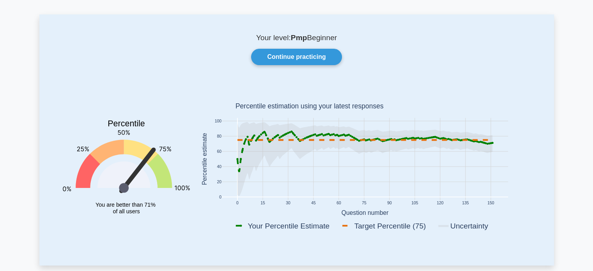
scroll to position [28, 0]
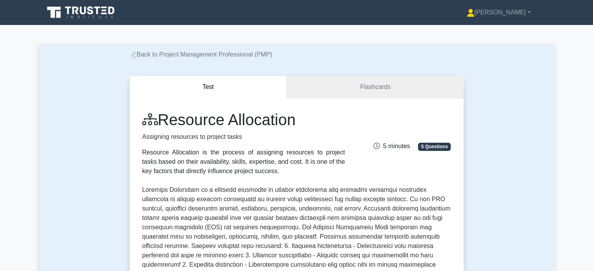
click at [363, 93] on link "Flashcards" at bounding box center [375, 87] width 176 height 22
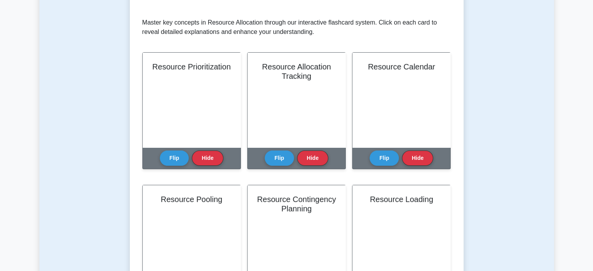
scroll to position [145, 0]
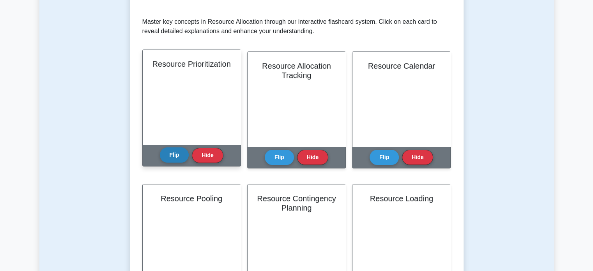
click at [175, 156] on button "Flip" at bounding box center [174, 154] width 29 height 15
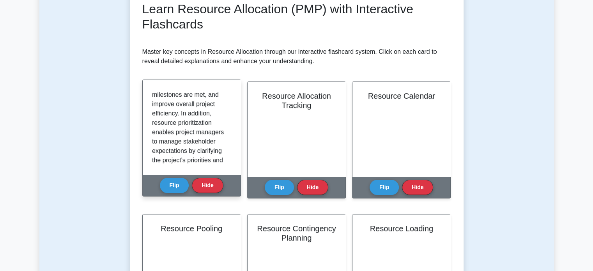
scroll to position [210, 0]
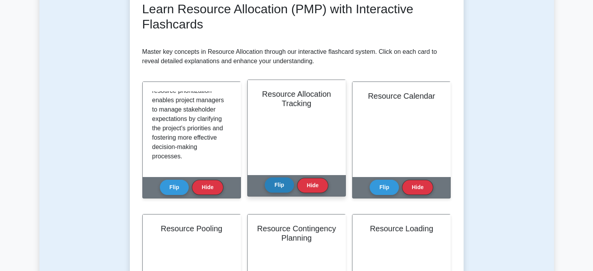
click at [270, 182] on button "Flip" at bounding box center [279, 184] width 29 height 15
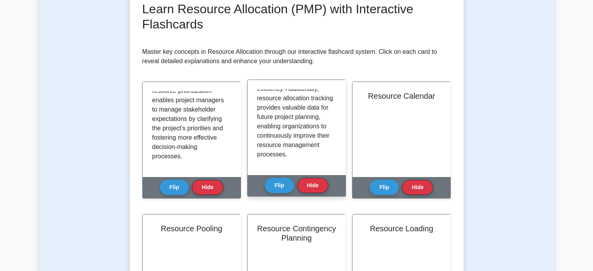
scroll to position [115, 0]
drag, startPoint x: 302, startPoint y: 109, endPoint x: 274, endPoint y: 161, distance: 59.3
click at [274, 161] on div "Resource allocation tracking is the process of monitoring and analyzing the all…" at bounding box center [296, 127] width 79 height 76
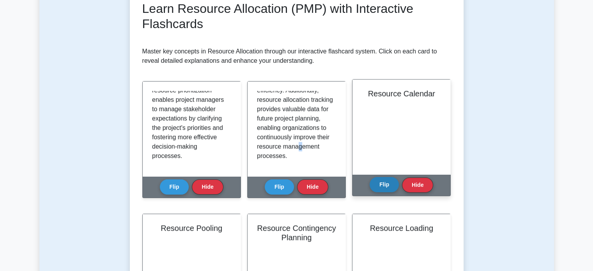
click at [381, 183] on button "Flip" at bounding box center [383, 184] width 29 height 15
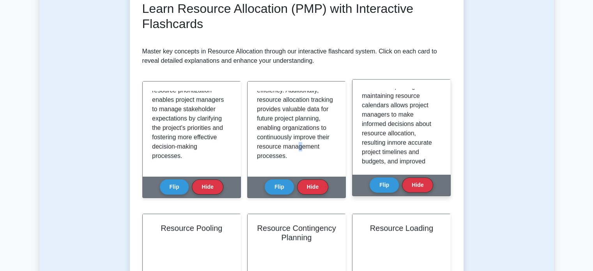
scroll to position [196, 0]
drag, startPoint x: 411, startPoint y: 120, endPoint x: 385, endPoint y: 123, distance: 25.5
click at [385, 123] on p "A resource calendar is a visual tool used in project management to track resour…" at bounding box center [400, 33] width 76 height 281
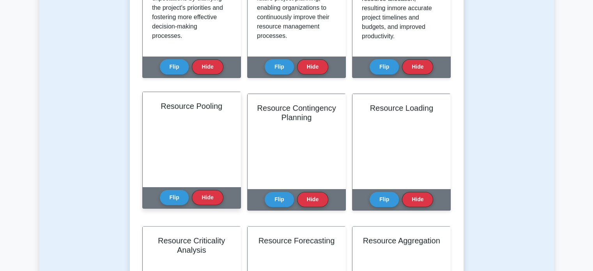
scroll to position [240, 0]
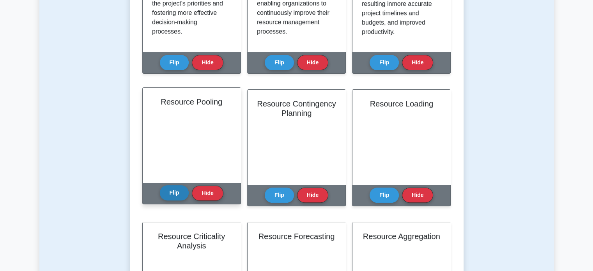
click at [173, 195] on button "Flip" at bounding box center [174, 192] width 29 height 15
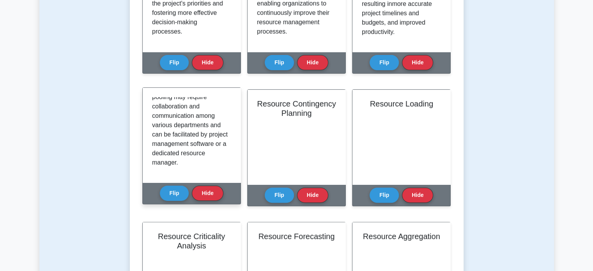
scroll to position [265, 0]
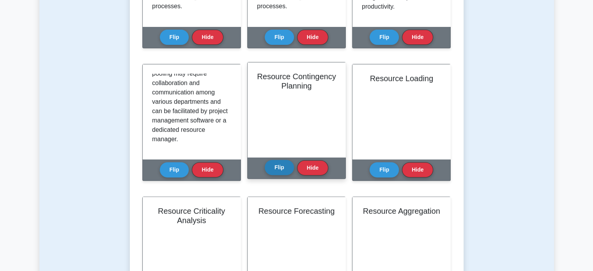
click at [278, 171] on button "Flip" at bounding box center [279, 167] width 29 height 15
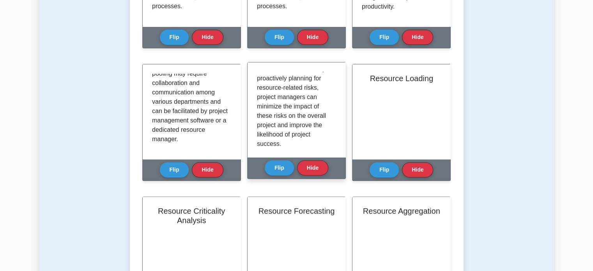
scroll to position [210, 0]
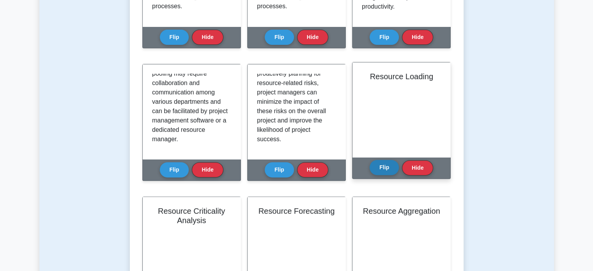
click at [374, 165] on button "Flip" at bounding box center [383, 167] width 29 height 15
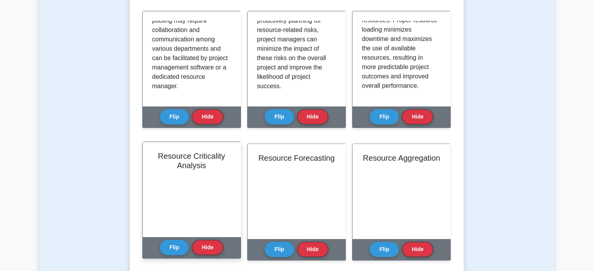
scroll to position [377, 0]
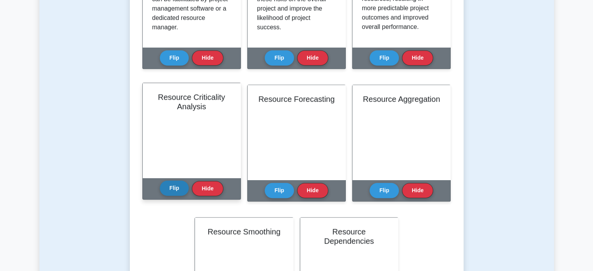
click at [174, 185] on button "Flip" at bounding box center [174, 187] width 29 height 15
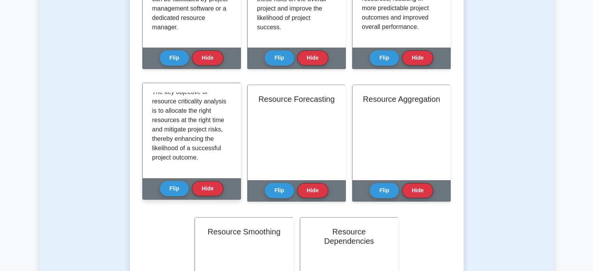
scroll to position [173, 0]
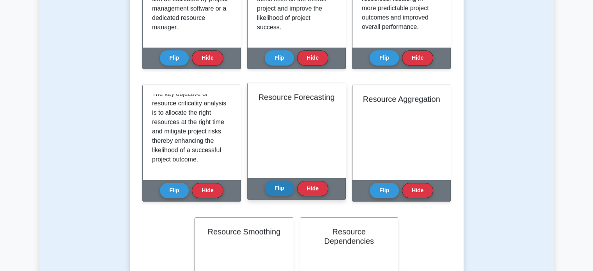
click at [278, 190] on button "Flip" at bounding box center [279, 187] width 29 height 15
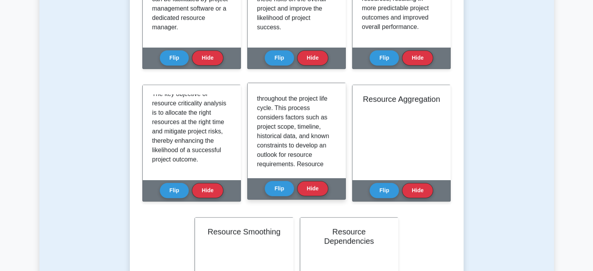
scroll to position [150, 0]
click at [291, 150] on p "Resource forecasting is the process of estimating the quantity and type of reso…" at bounding box center [295, 83] width 76 height 281
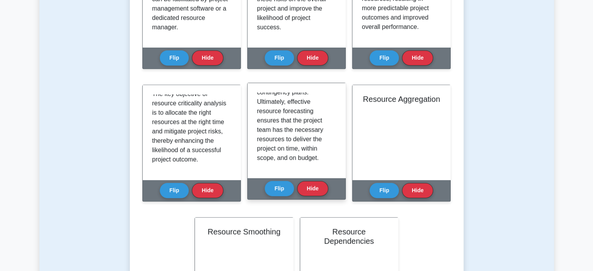
scroll to position [401, 0]
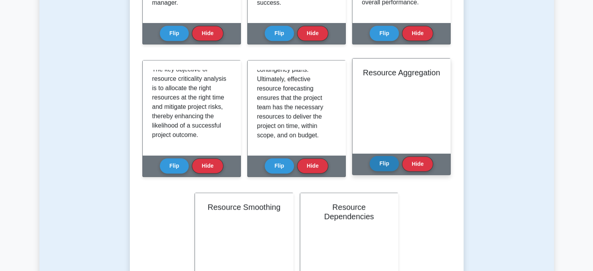
click at [374, 159] on button "Flip" at bounding box center [383, 163] width 29 height 15
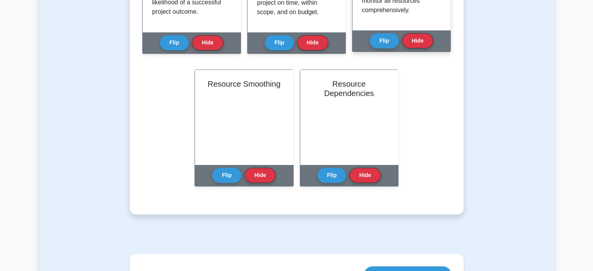
scroll to position [525, 0]
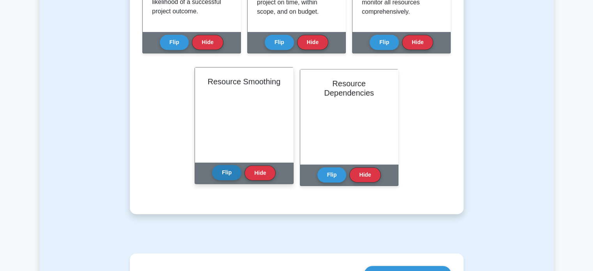
click at [220, 168] on button "Flip" at bounding box center [226, 172] width 29 height 15
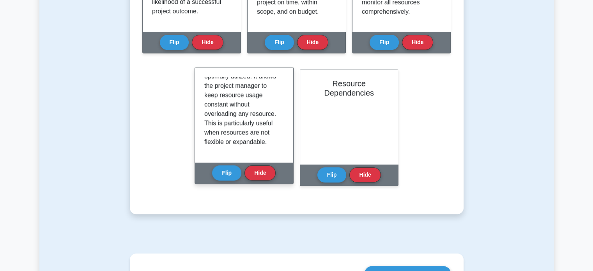
scroll to position [0, 0]
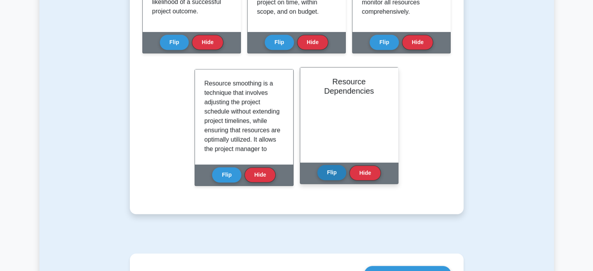
click at [332, 176] on button "Flip" at bounding box center [331, 172] width 29 height 15
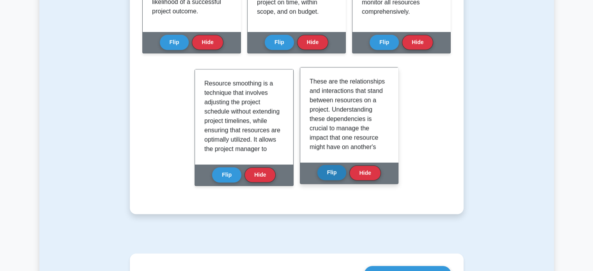
click at [332, 176] on button "Flip" at bounding box center [331, 172] width 29 height 15
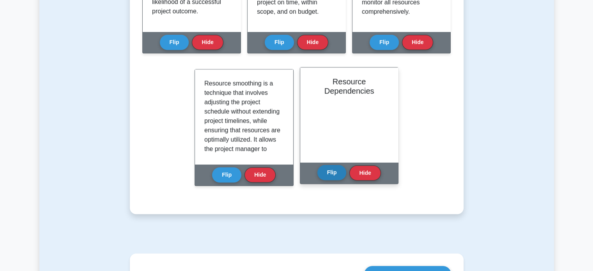
click at [332, 176] on button "Flip" at bounding box center [331, 172] width 29 height 15
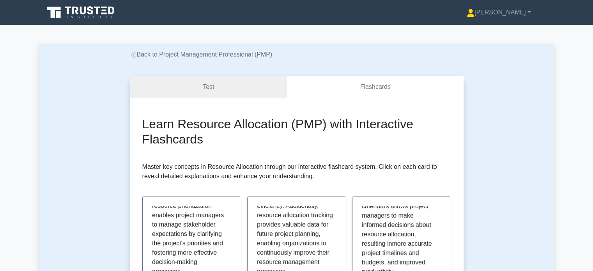
click at [221, 95] on link "Test" at bounding box center [208, 87] width 157 height 22
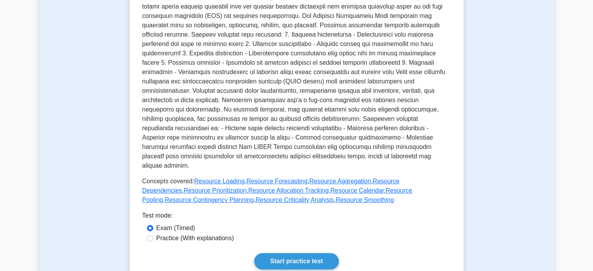
scroll to position [214, 0]
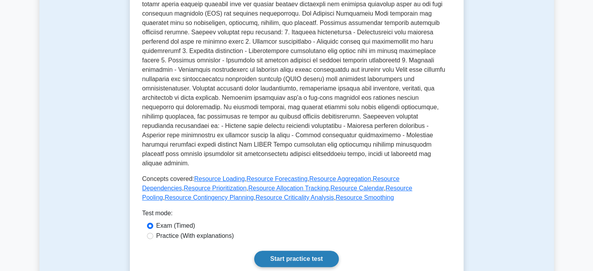
click at [286, 251] on link "Start practice test" at bounding box center [296, 259] width 85 height 16
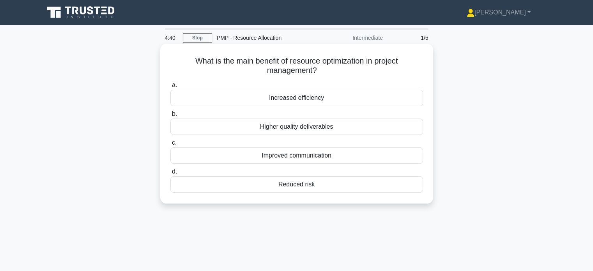
click at [302, 101] on div "Increased efficiency" at bounding box center [296, 98] width 252 height 16
click at [170, 88] on input "a. Increased efficiency" at bounding box center [170, 85] width 0 height 5
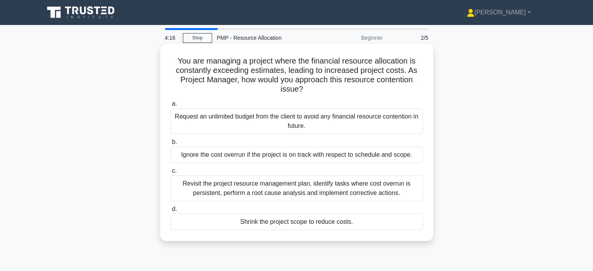
click at [287, 194] on div "Revisit the project resource management plan, identify tasks where cost overrun…" at bounding box center [296, 188] width 252 height 26
click at [170, 173] on input "c. Revisit the project resource management plan, identify tasks where cost over…" at bounding box center [170, 170] width 0 height 5
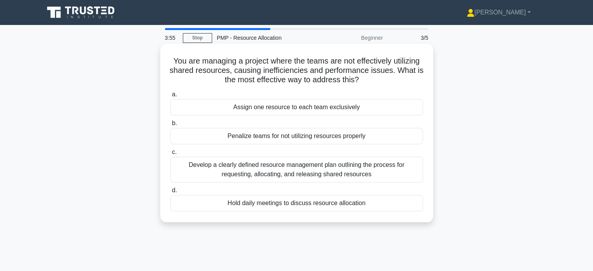
click at [286, 173] on div "Develop a clearly defined resource management plan outlining the process for re…" at bounding box center [296, 170] width 252 height 26
click at [170, 155] on input "c. Develop a clearly defined resource management plan outlining the process for…" at bounding box center [170, 152] width 0 height 5
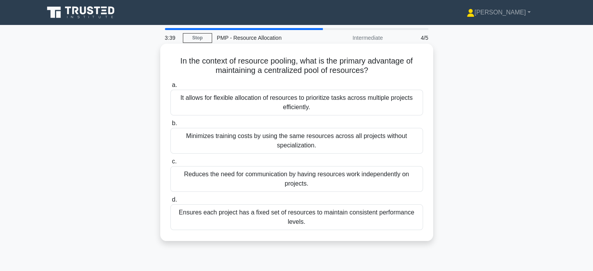
click at [281, 112] on div "It allows for flexible allocation of resources to prioritize tasks across multi…" at bounding box center [296, 103] width 252 height 26
click at [170, 88] on input "a. It allows for flexible allocation of resources to prioritize tasks across mu…" at bounding box center [170, 85] width 0 height 5
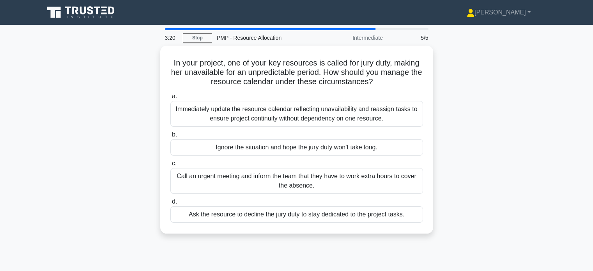
click at [281, 112] on div "Immediately update the resource calendar reflecting unavailability and reassign…" at bounding box center [296, 114] width 252 height 26
click at [170, 99] on input "a. Immediately update the resource calendar reflecting unavailability and reass…" at bounding box center [170, 96] width 0 height 5
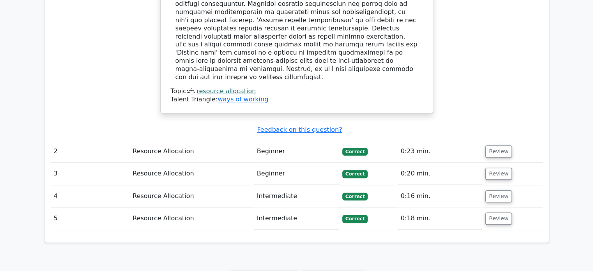
scroll to position [640, 0]
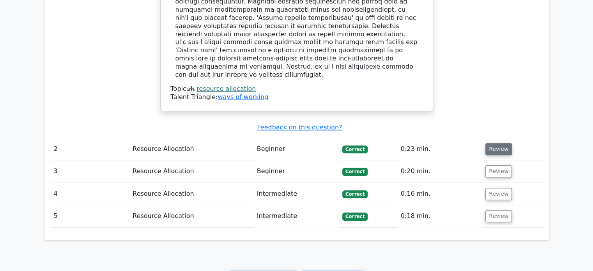
click at [497, 143] on button "Review" at bounding box center [498, 149] width 26 height 12
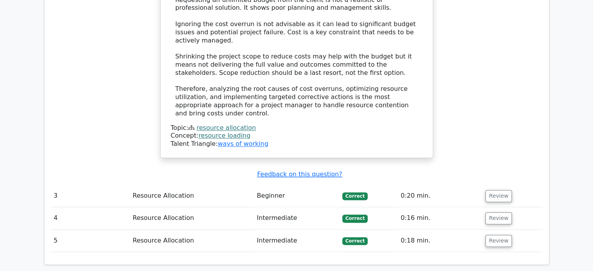
scroll to position [1060, 0]
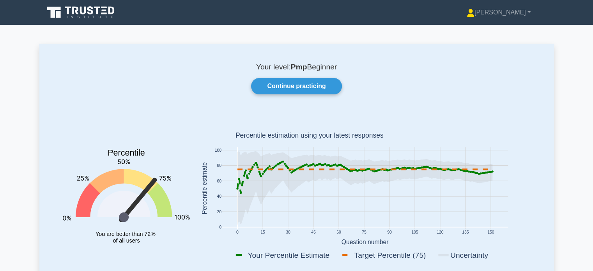
click at [506, 21] on div "Harshal Profile Settings Profile" at bounding box center [296, 12] width 514 height 19
click at [507, 15] on link "[PERSON_NAME]" at bounding box center [498, 13] width 101 height 16
click at [85, 9] on icon at bounding box center [83, 11] width 6 height 8
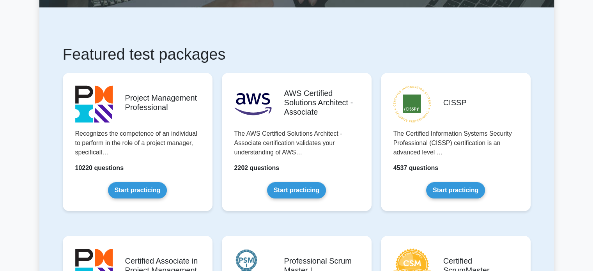
scroll to position [109, 0]
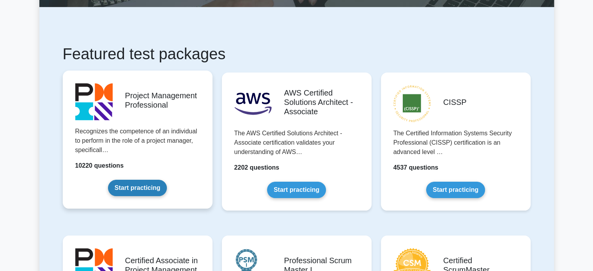
click at [139, 195] on link "Start practicing" at bounding box center [137, 188] width 59 height 16
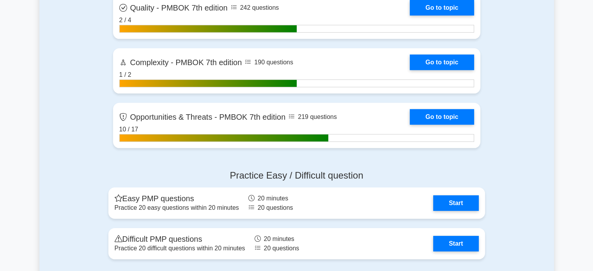
scroll to position [2404, 0]
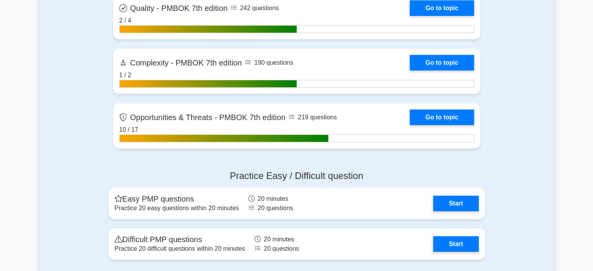
drag, startPoint x: 0, startPoint y: 0, endPoint x: 203, endPoint y: 166, distance: 261.7
click at [203, 166] on div "Practice Easy / Difficult question Easy PMP questions Practice 20 easy question…" at bounding box center [297, 216] width 386 height 105
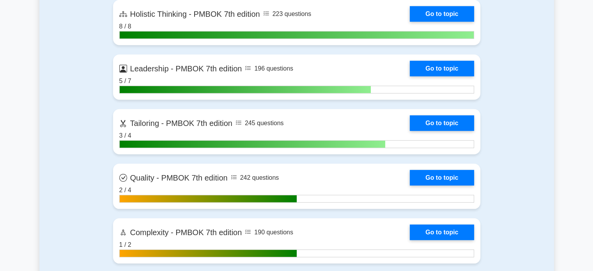
click at [410, 170] on link "Go to topic" at bounding box center [442, 178] width 64 height 16
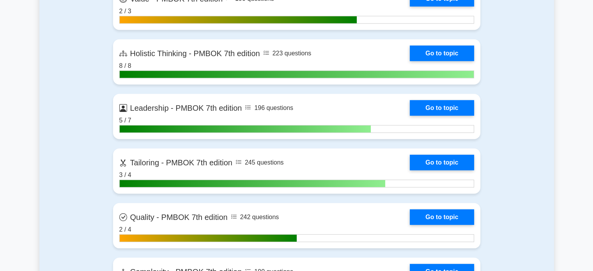
scroll to position [2165, 0]
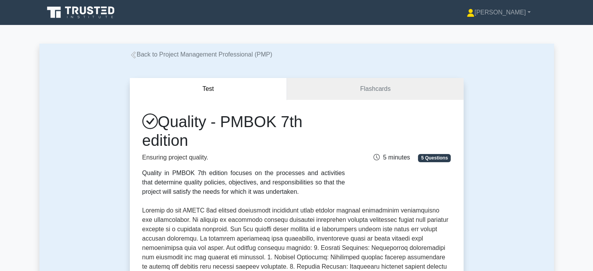
click at [135, 53] on icon at bounding box center [133, 54] width 7 height 7
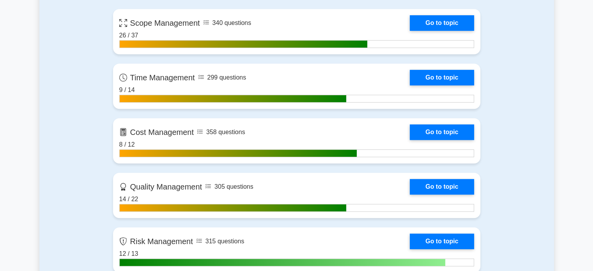
scroll to position [372, 0]
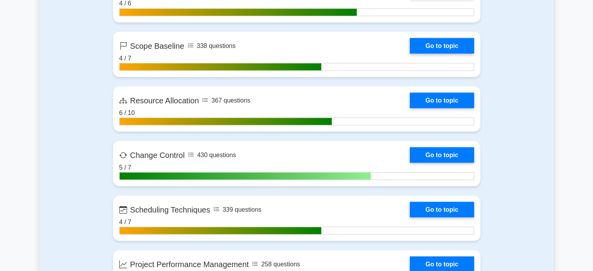
click at [61, 124] on div "Contents of the Project Management Professional package 10220 PMP questions gro…" at bounding box center [296, 10] width 514 height 2237
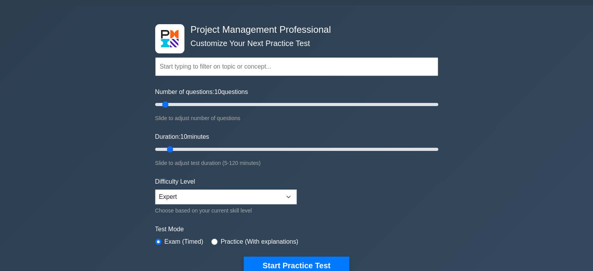
scroll to position [19, 0]
